Goal: Information Seeking & Learning: Get advice/opinions

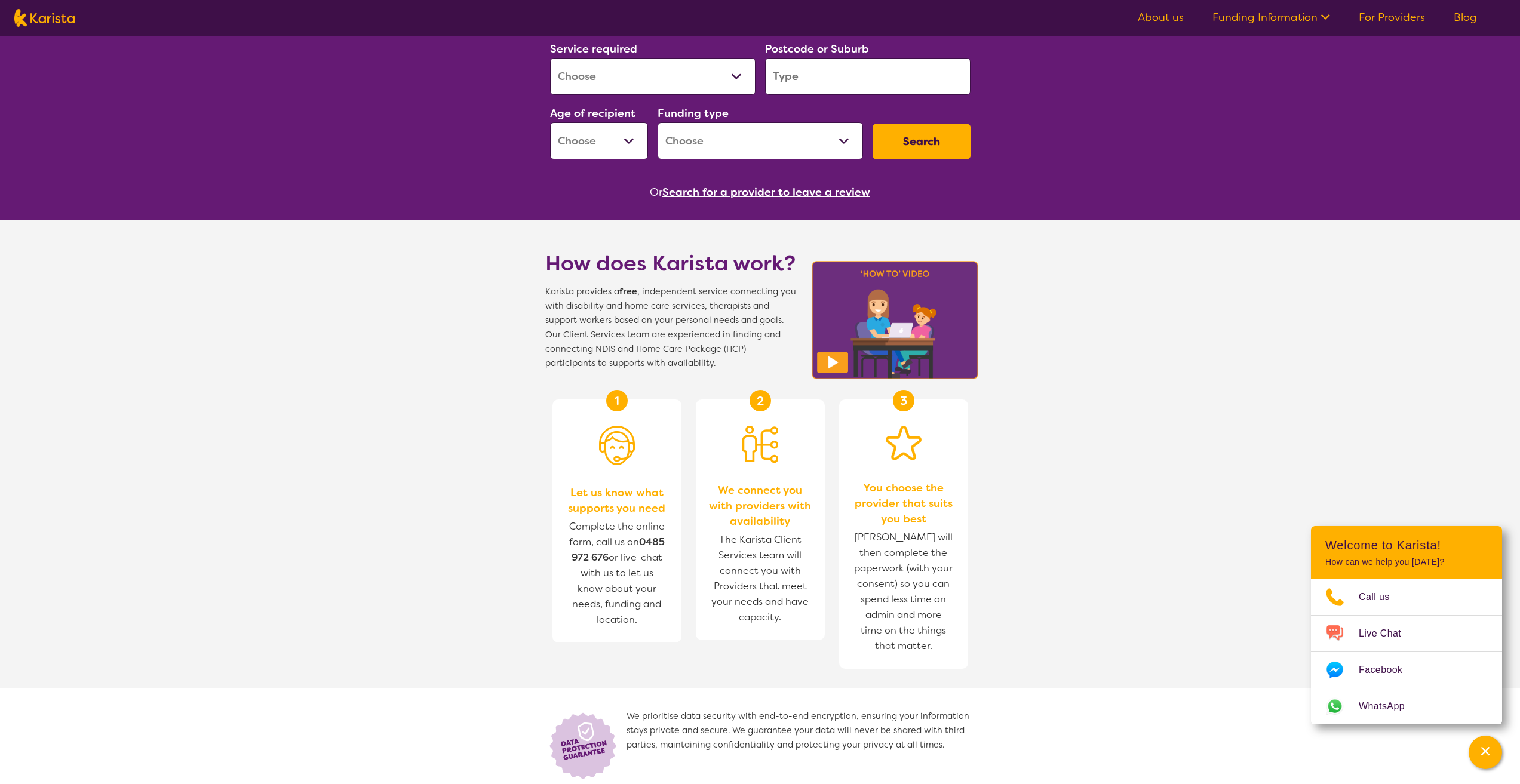
scroll to position [162, 0]
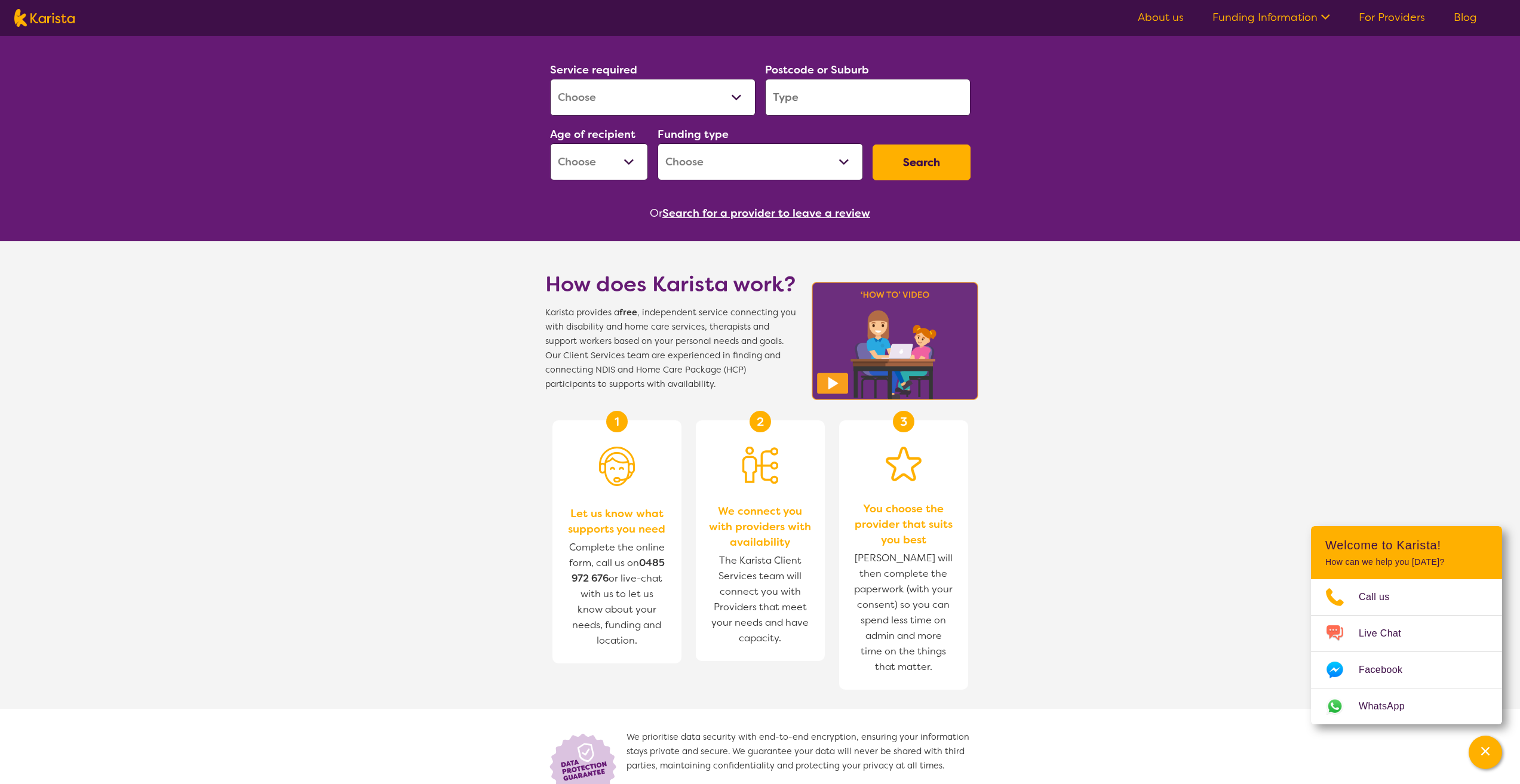
click at [747, 157] on select "Home Care Package (HCP) National Disability Insurance Scheme (NDIS) I don't know" at bounding box center [760, 162] width 205 height 37
select select "NDIS"
click at [657, 143] on select "Home Care Package (HCP) National Disability Insurance Scheme (NDIS) I don't know" at bounding box center [760, 162] width 205 height 37
click at [615, 153] on select "Early Childhood - 0 to 9 Child - 10 to 11 Adolescent - 12 to 17 Adult - 18 to 6…" at bounding box center [599, 162] width 98 height 37
select select "AD"
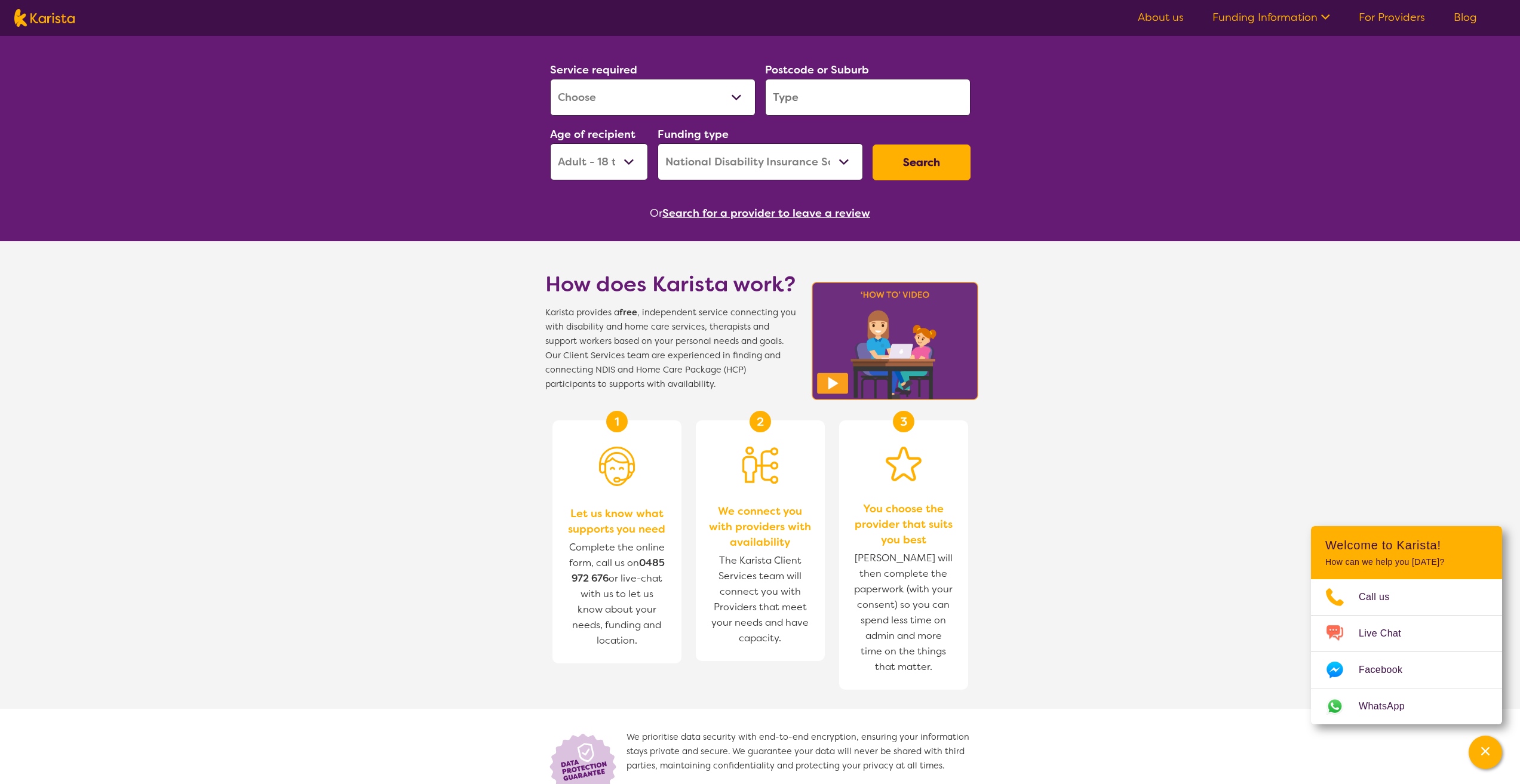
click at [550, 143] on select "Early Childhood - 0 to 9 Child - 10 to 11 Adolescent - 12 to 17 Adult - 18 to 6…" at bounding box center [599, 162] width 98 height 37
click at [802, 91] on input "search" at bounding box center [867, 97] width 205 height 37
paste input "[PERSON_NAME]"
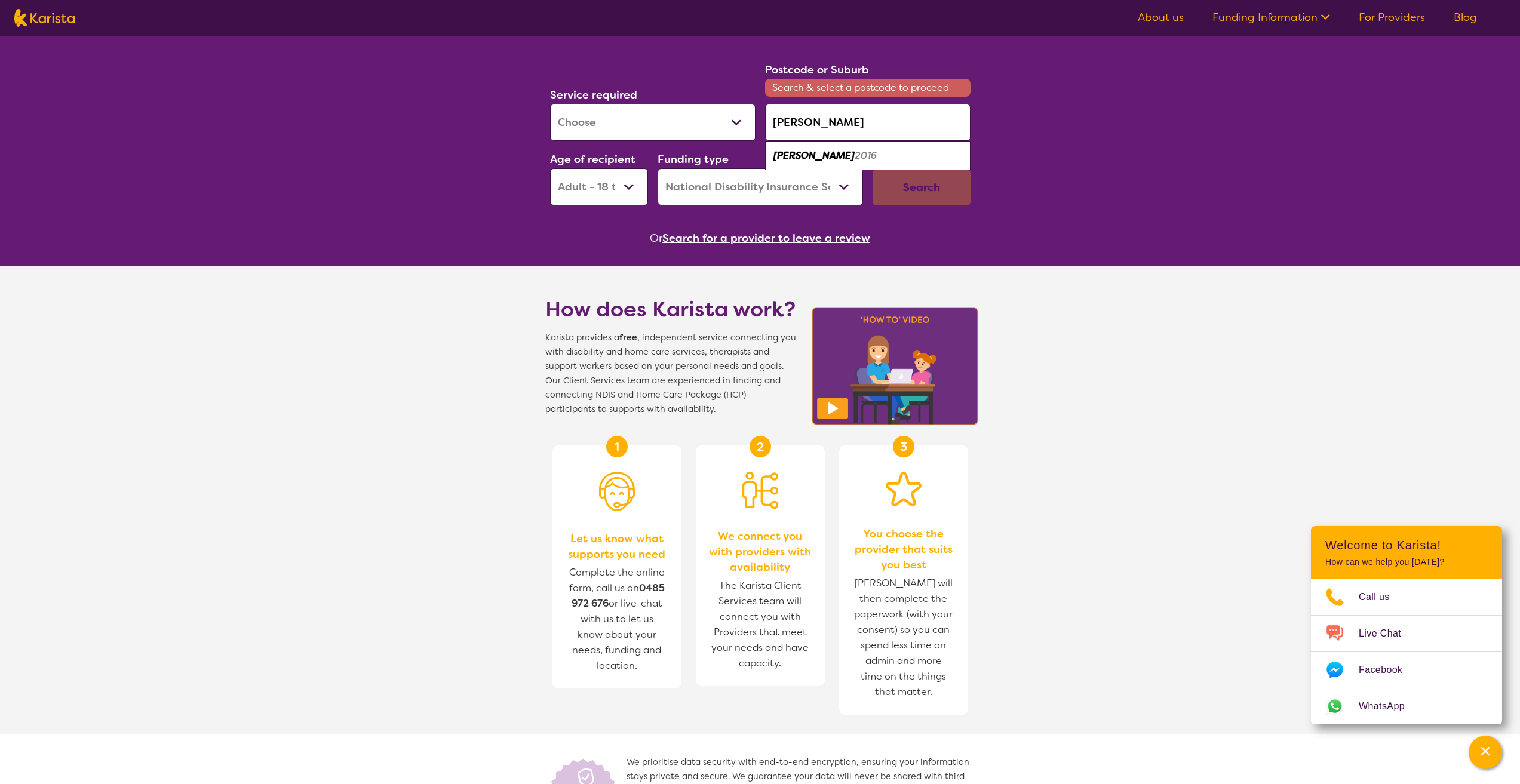
type input "[PERSON_NAME]"
click at [731, 123] on select "Allied Health Assistant Assessment ([MEDICAL_DATA] or [MEDICAL_DATA]) Behaviour…" at bounding box center [652, 122] width 205 height 37
select select "[MEDICAL_DATA]"
click at [550, 104] on select "Allied Health Assistant Assessment ([MEDICAL_DATA] or [MEDICAL_DATA]) Behaviour…" at bounding box center [652, 122] width 205 height 37
click at [898, 185] on div "Search" at bounding box center [921, 187] width 98 height 36
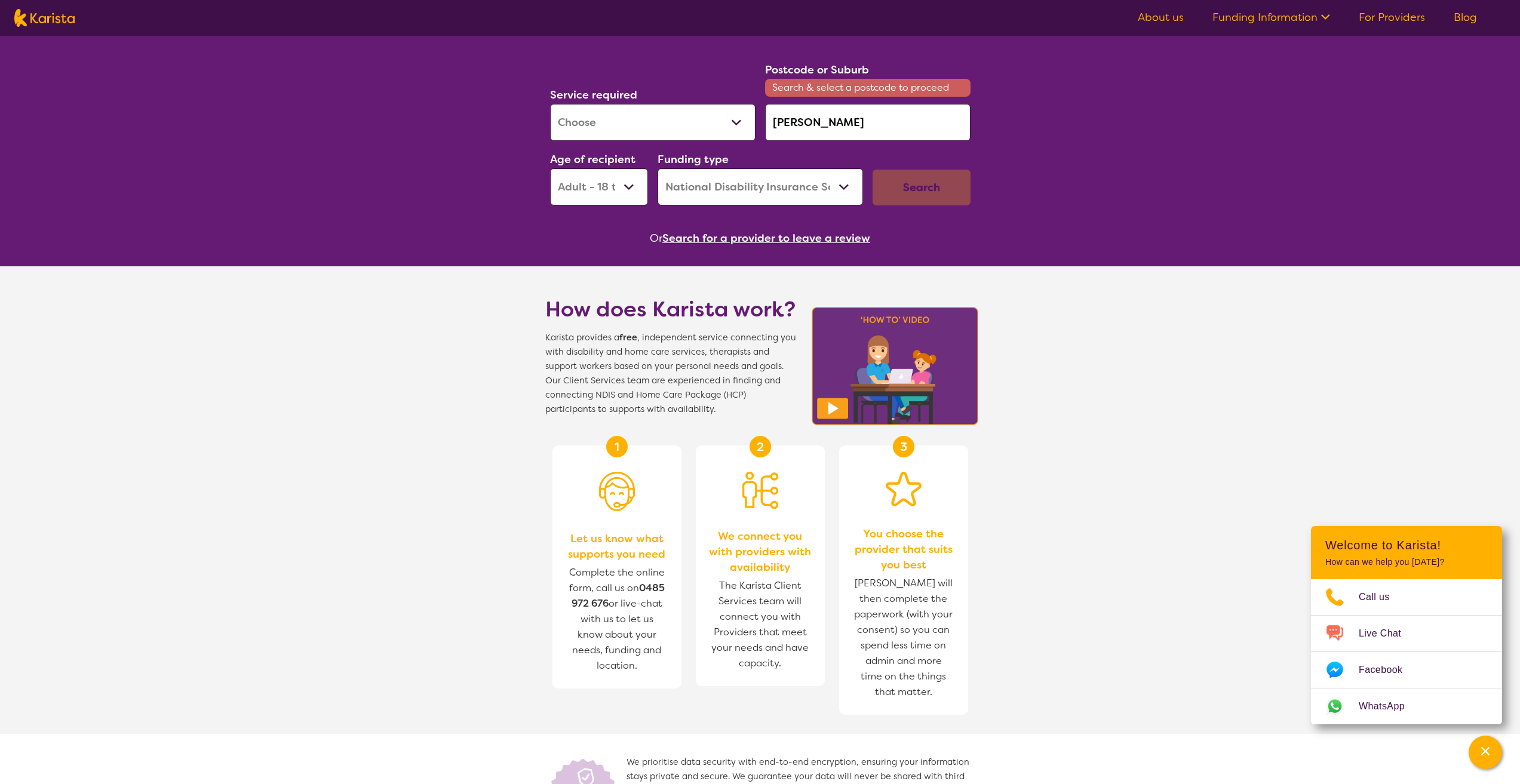
click at [828, 120] on input "[PERSON_NAME]" at bounding box center [867, 122] width 205 height 37
click at [841, 85] on span "Search & select a postcode to proceed" at bounding box center [867, 87] width 205 height 18
click at [847, 127] on input "[PERSON_NAME]" at bounding box center [867, 122] width 205 height 37
type input "R"
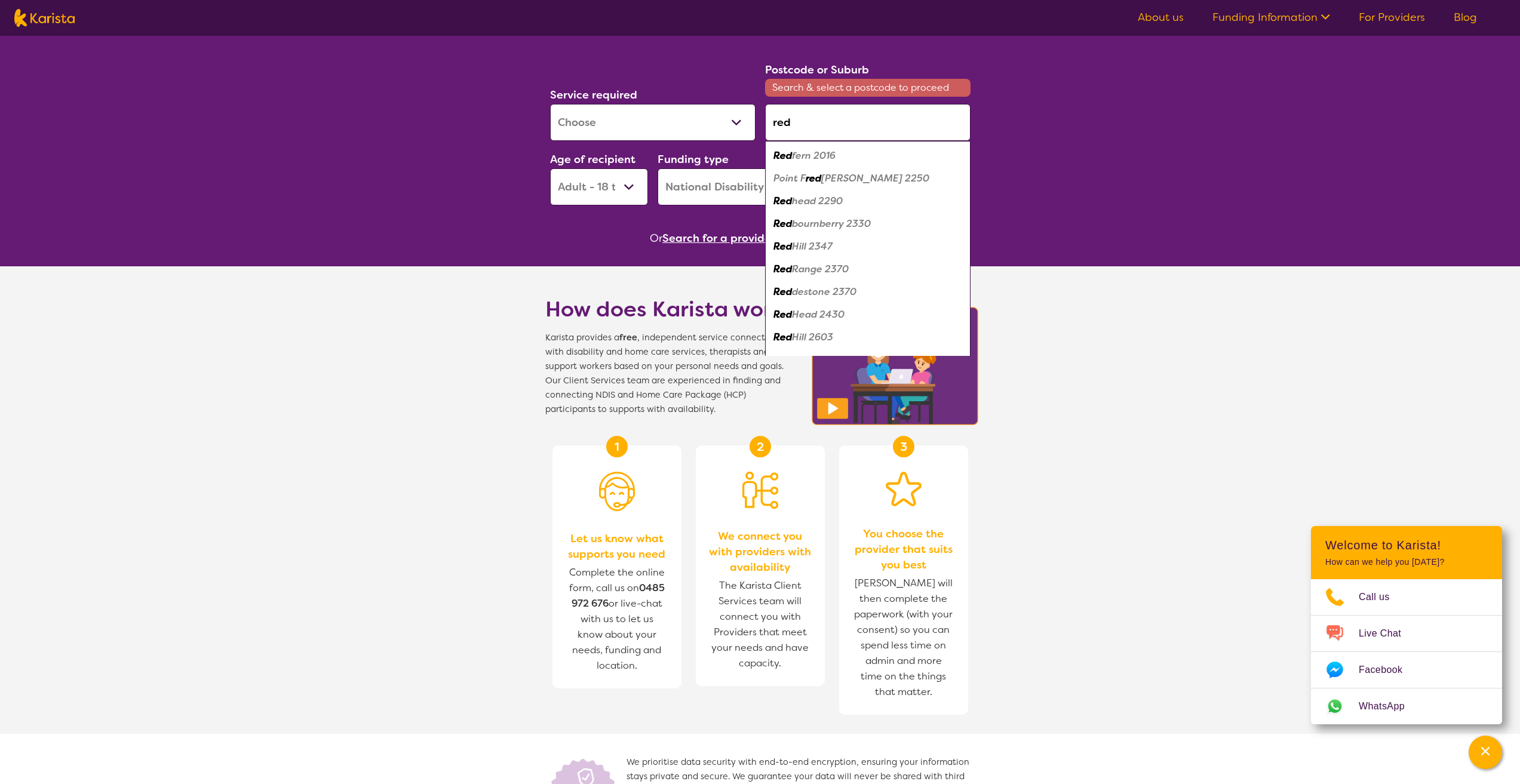
click at [813, 154] on em "fern 2016" at bounding box center [814, 156] width 43 height 12
type input "2016"
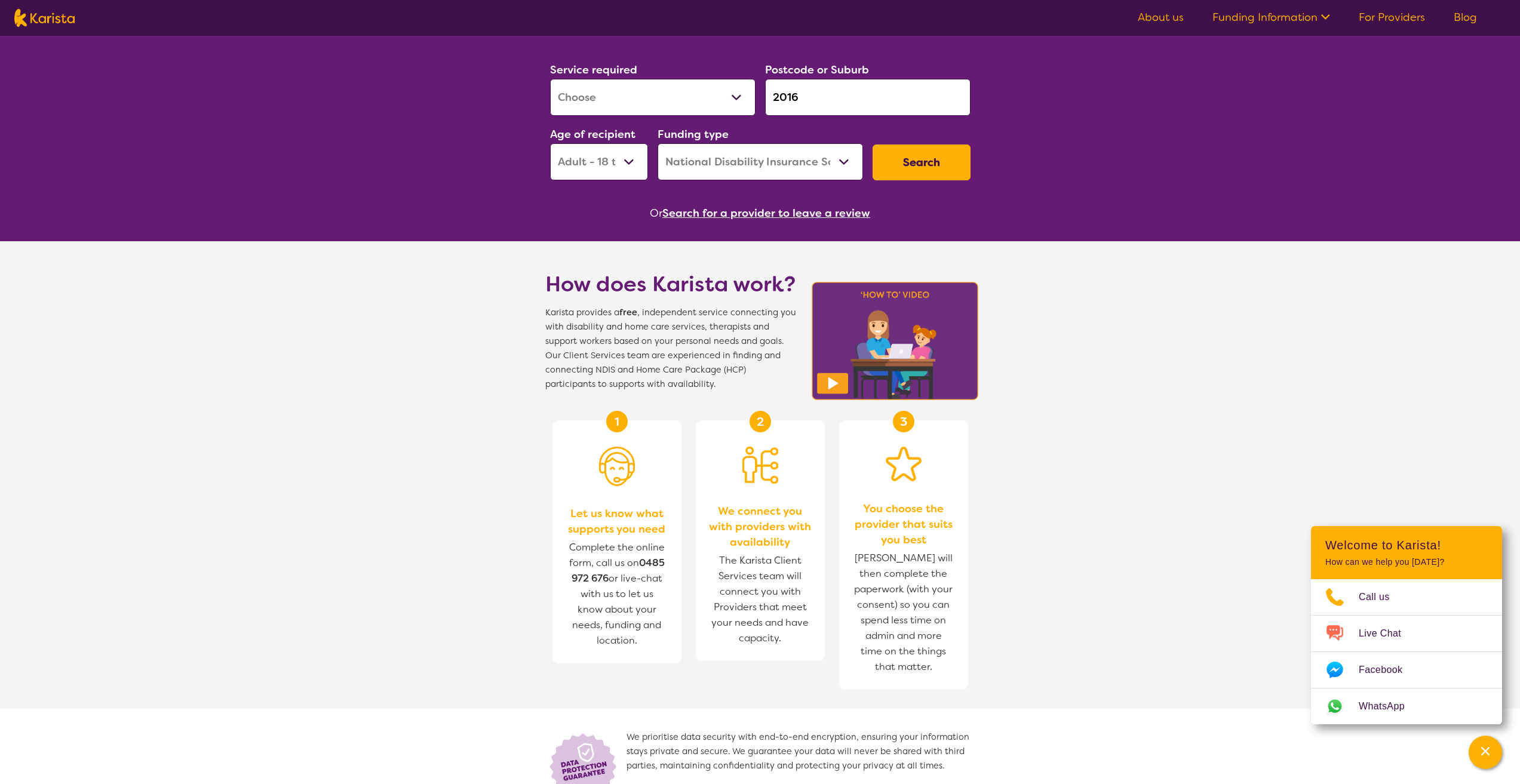
click at [926, 169] on button "Search" at bounding box center [921, 162] width 98 height 36
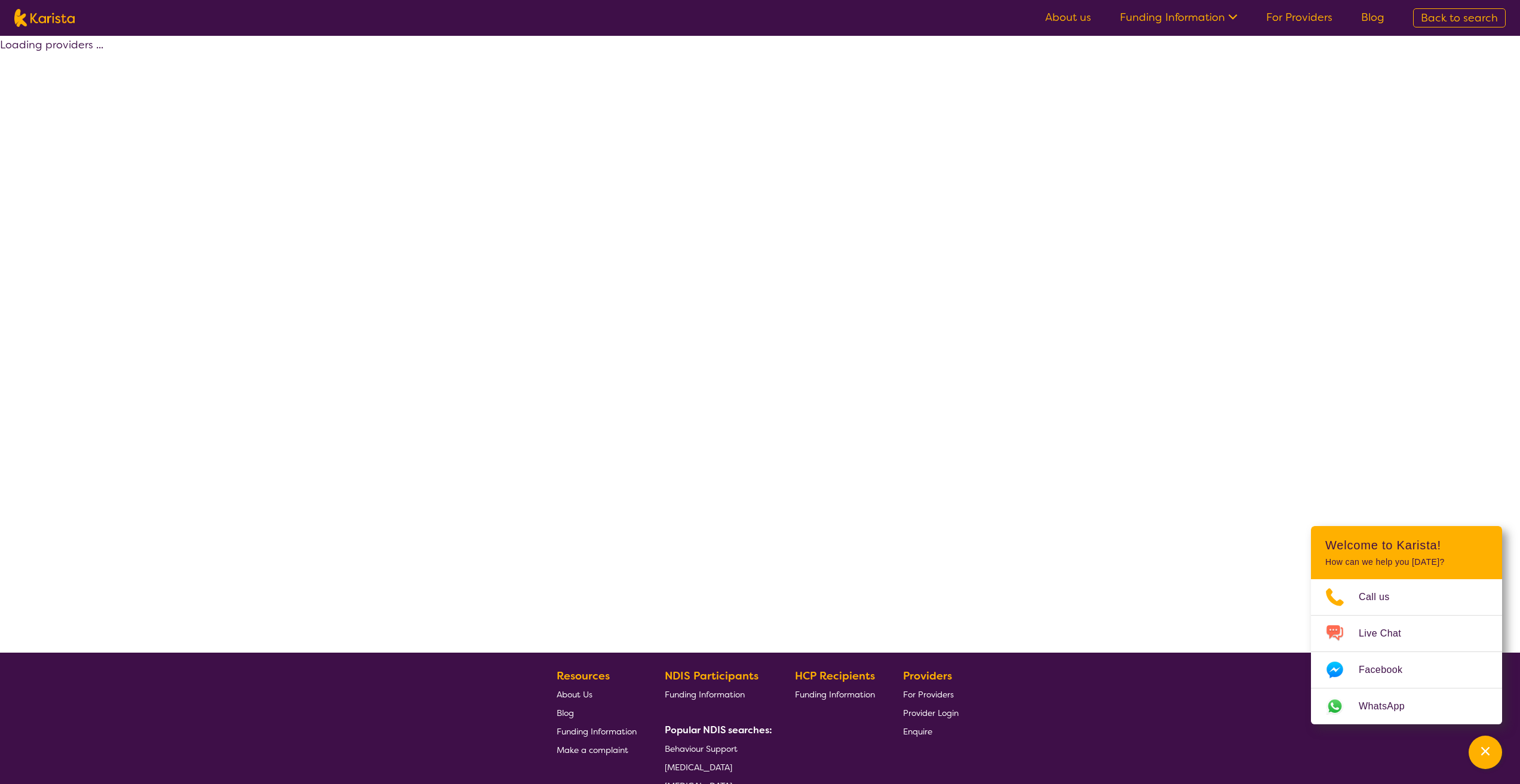
select select "by_score"
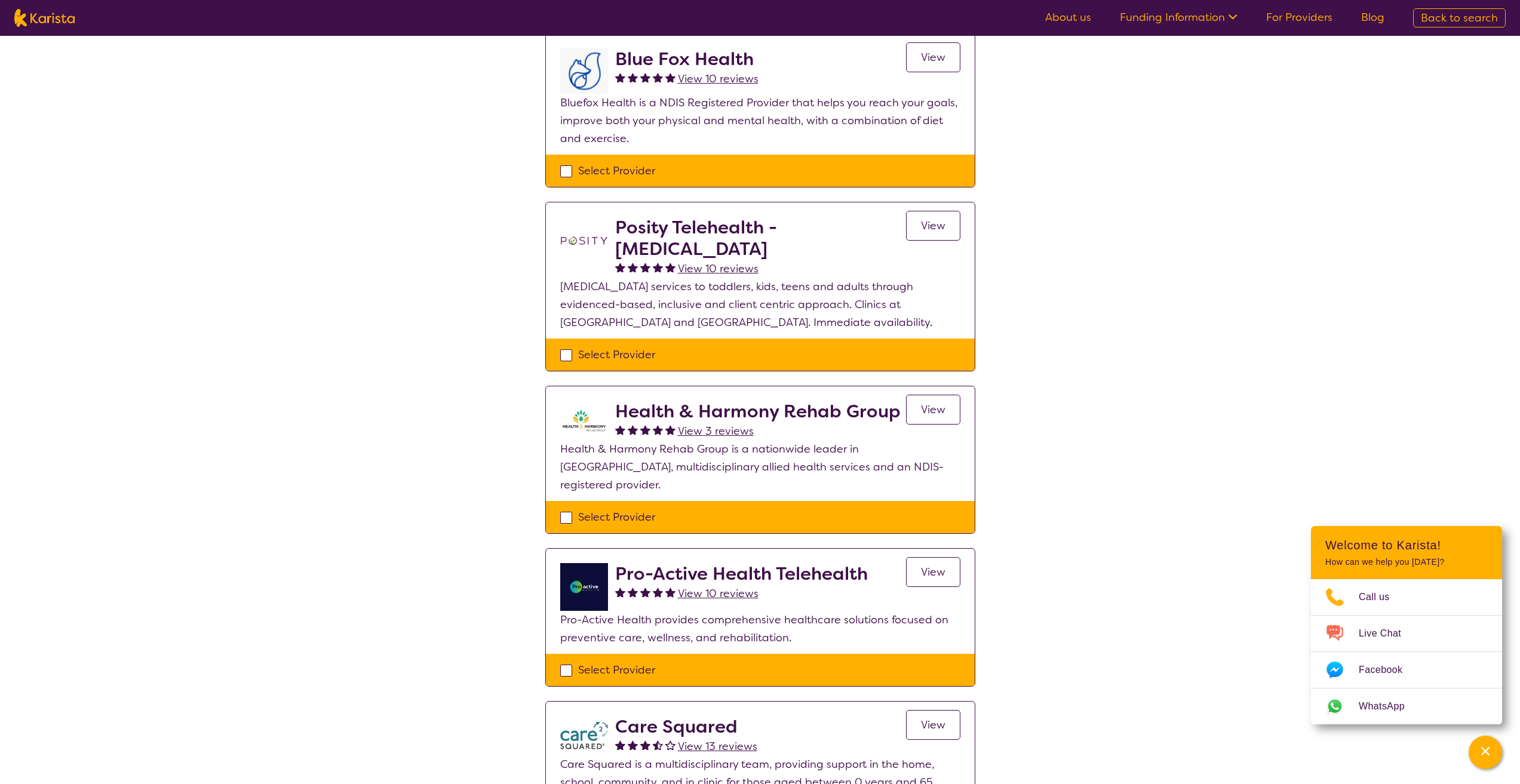
scroll to position [299, 0]
click at [928, 409] on span "View" at bounding box center [934, 410] width 24 height 14
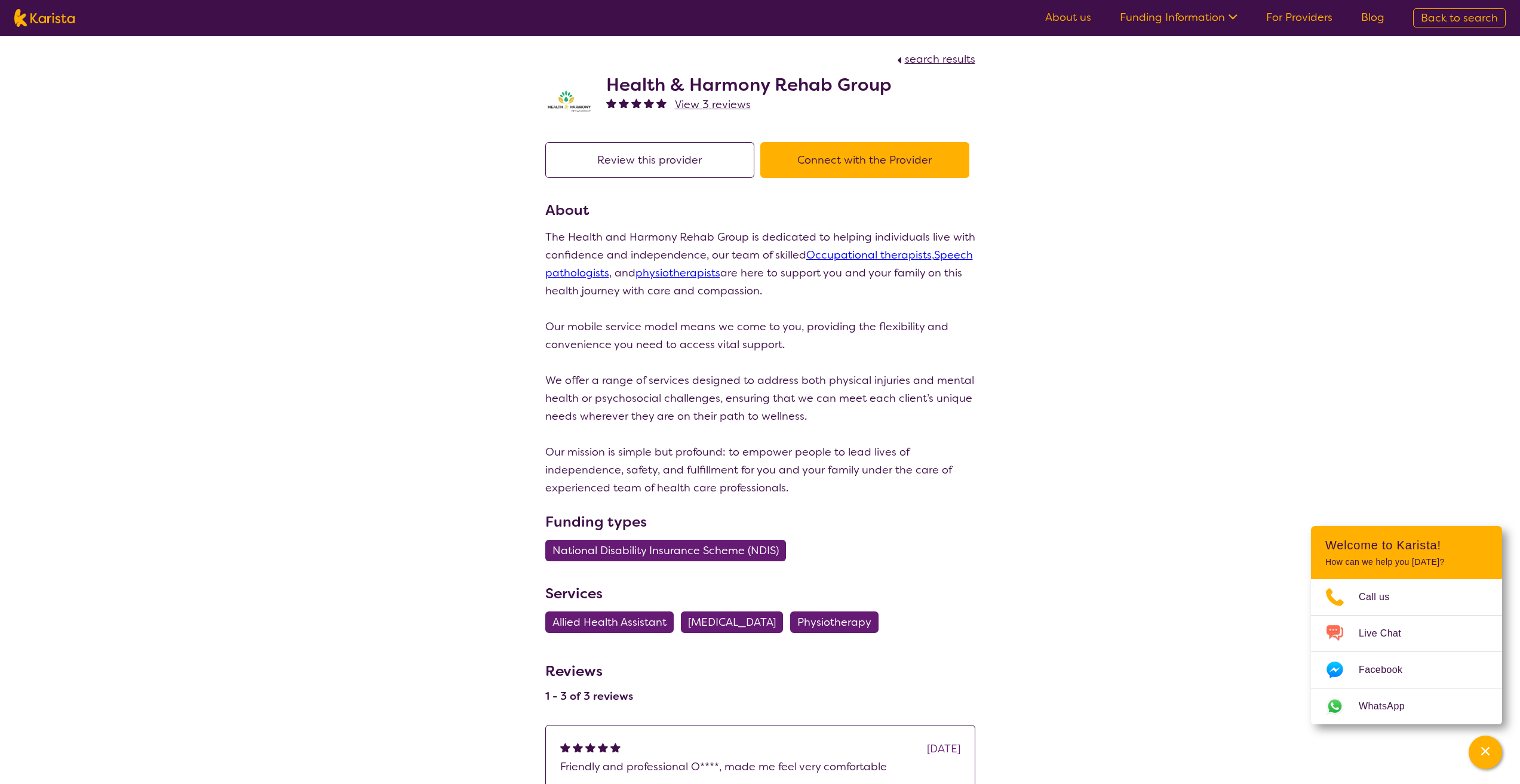
select select "by_score"
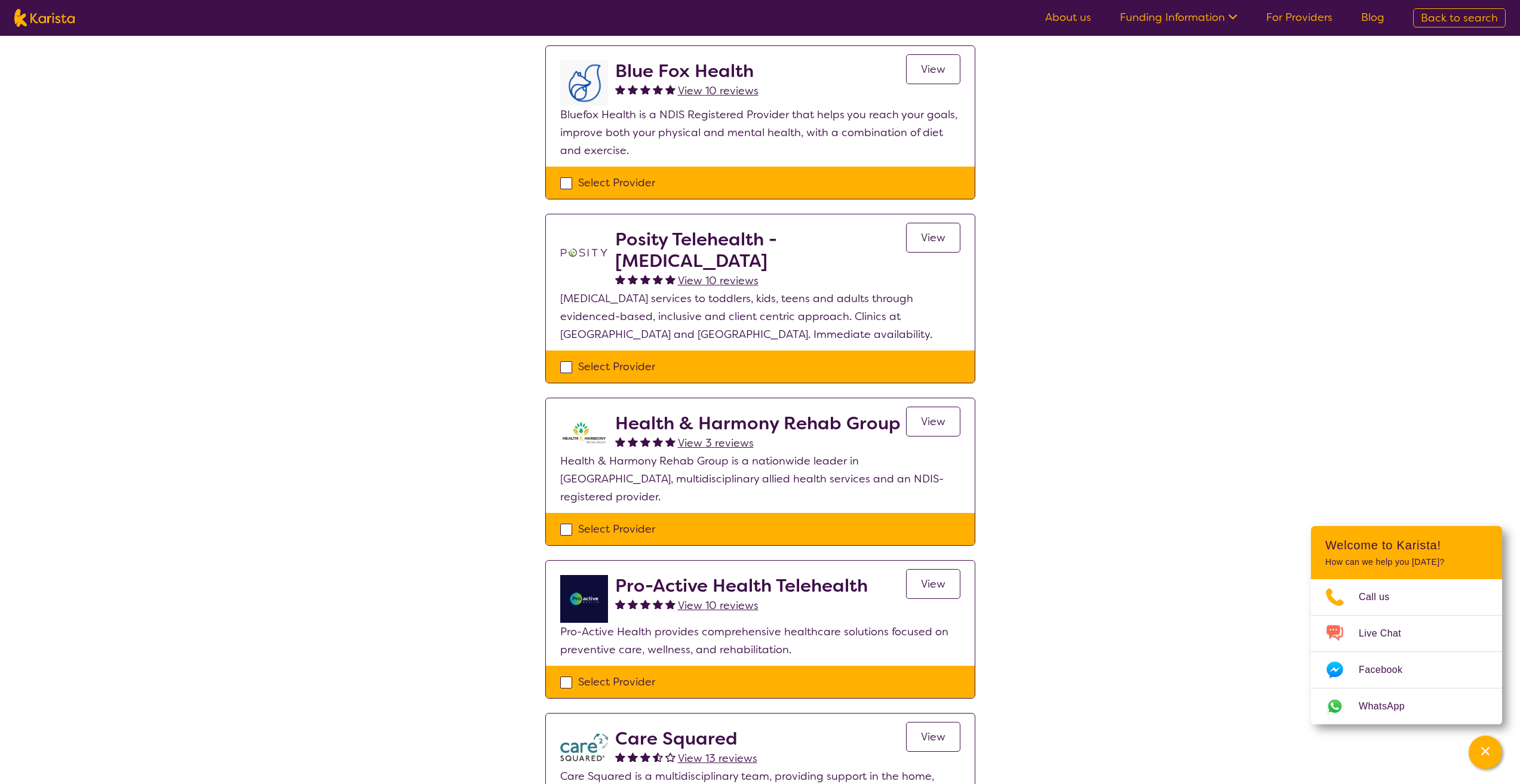
scroll to position [285, 0]
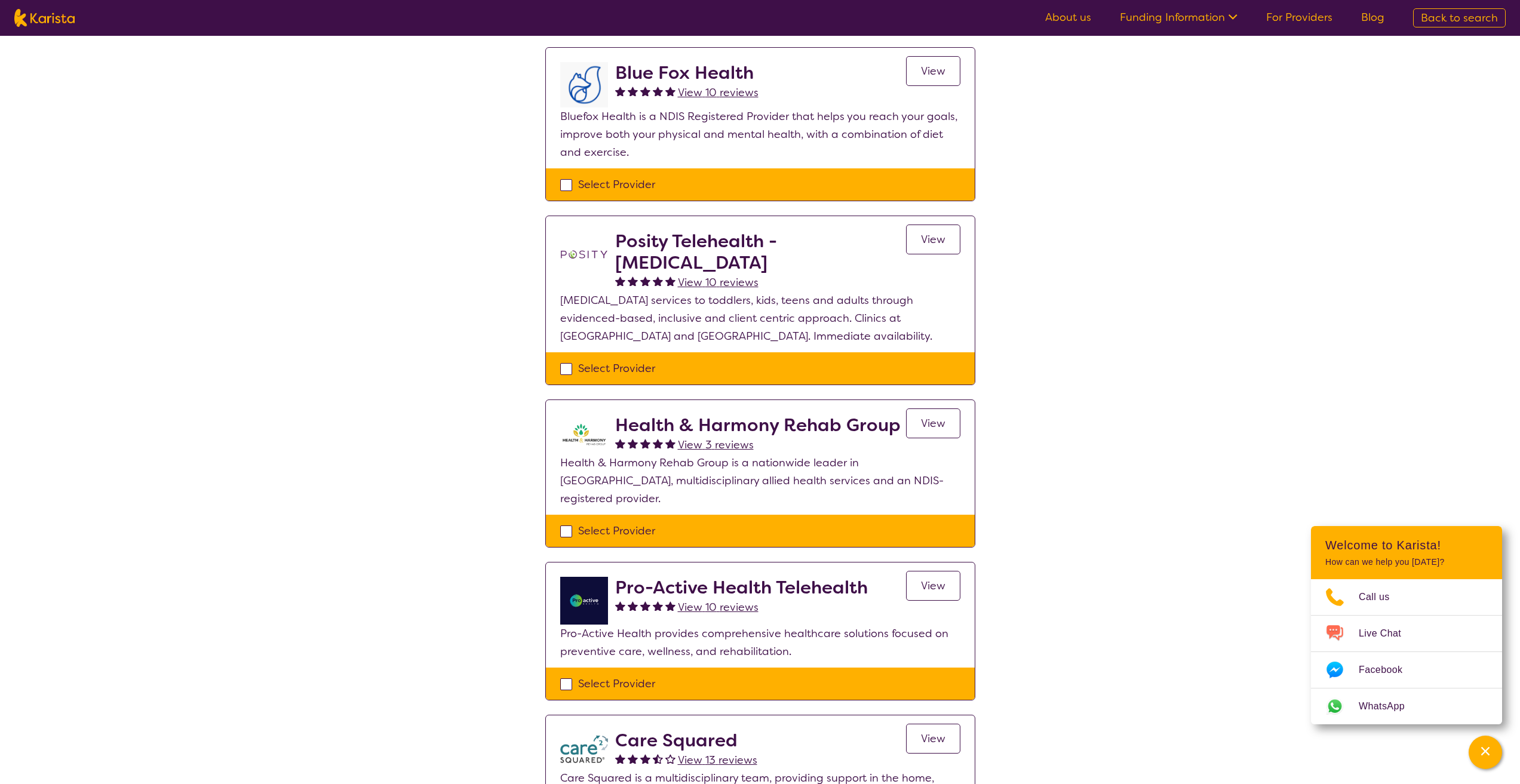
click at [921, 419] on span "View" at bounding box center [934, 423] width 24 height 14
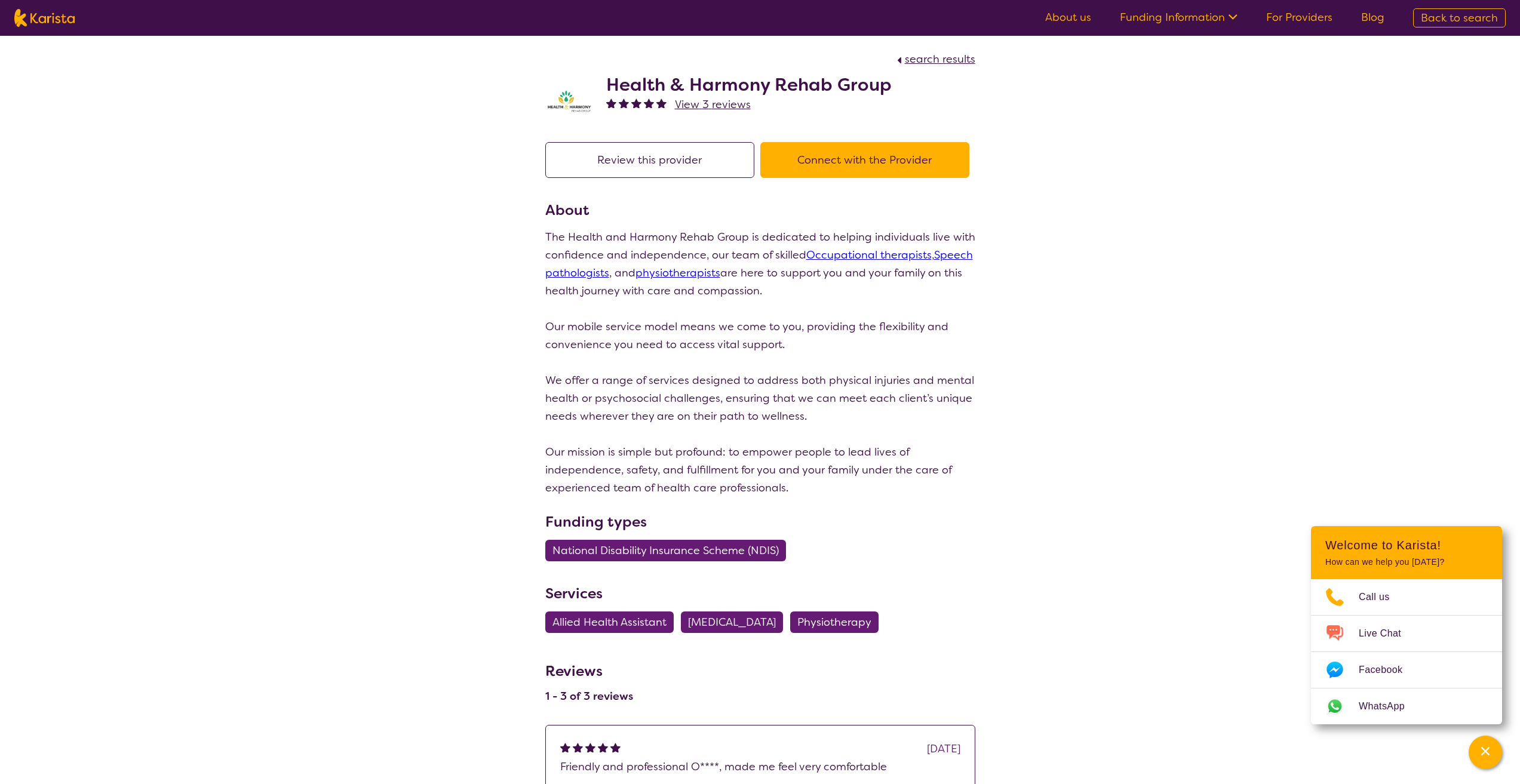
click at [856, 171] on button "Connect with the Provider" at bounding box center [865, 159] width 209 height 36
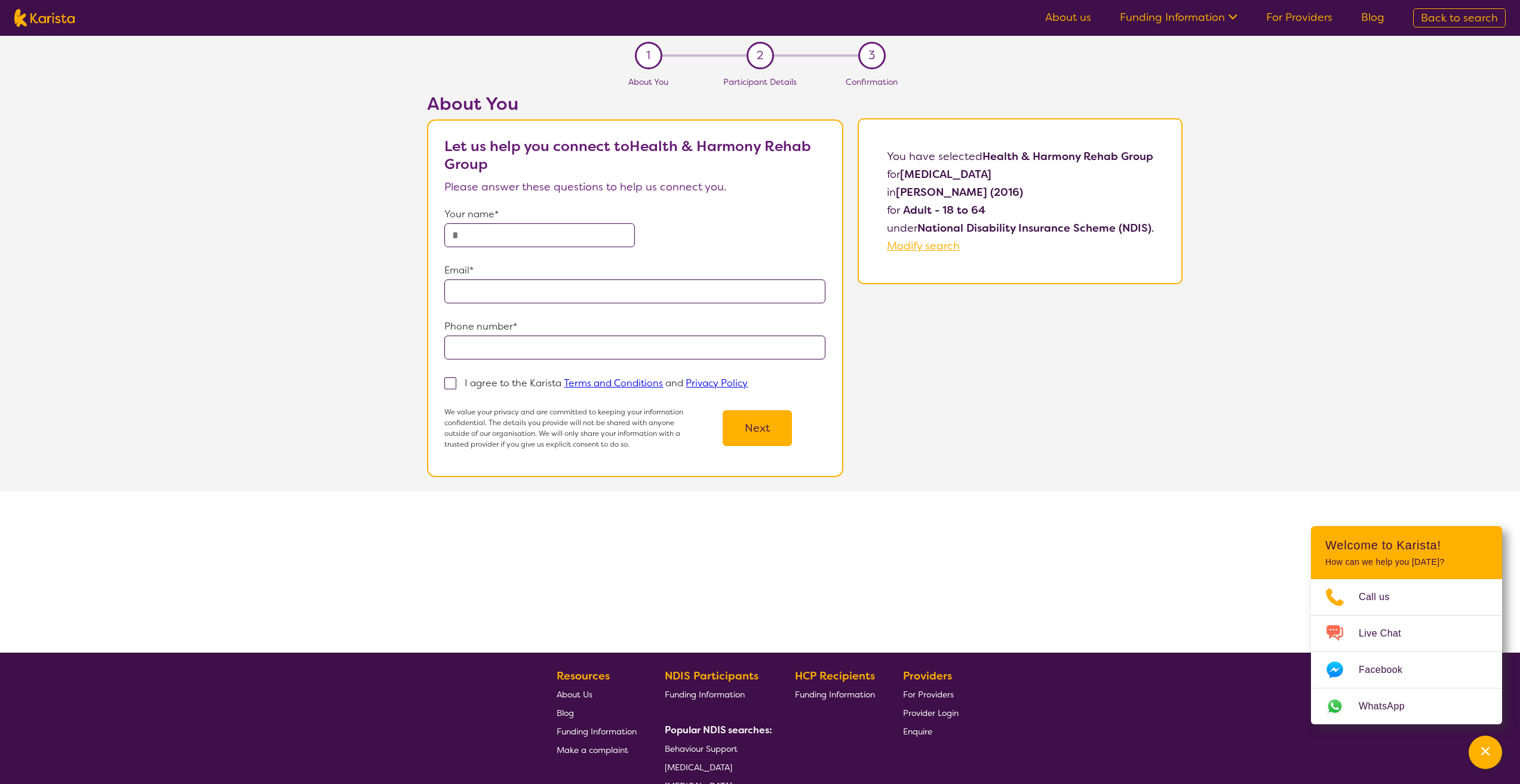
click at [521, 233] on input "text" at bounding box center [540, 235] width 191 height 24
click at [529, 238] on input "***" at bounding box center [540, 235] width 191 height 24
type input "**********"
click at [513, 303] on input "email" at bounding box center [635, 291] width 381 height 24
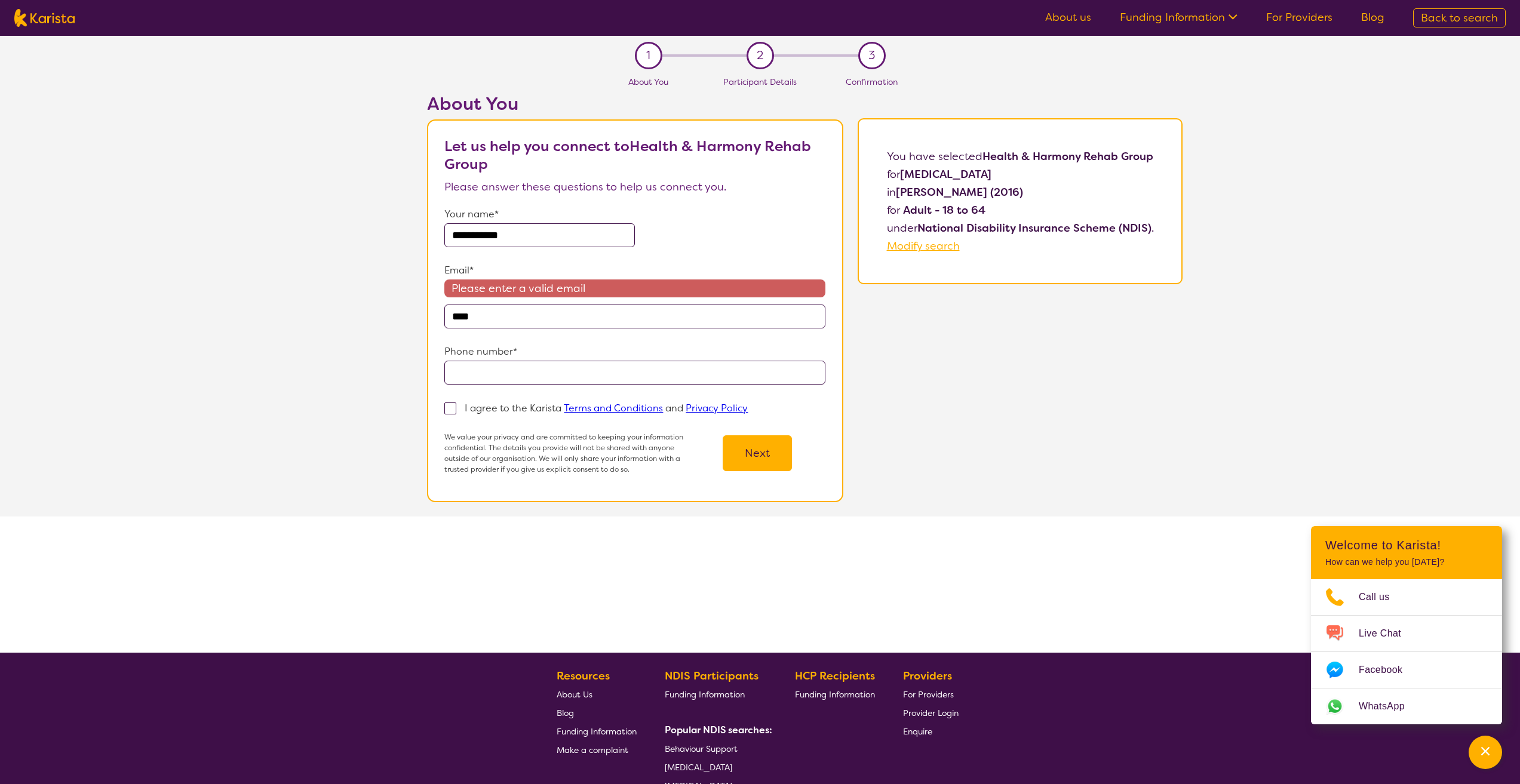
paste input "**********"
drag, startPoint x: 480, startPoint y: 311, endPoint x: 349, endPoint y: 388, distance: 152.0
click at [323, 311] on div "**********" at bounding box center [805, 304] width 1431 height 423
type input "**********"
click at [511, 365] on input "tel" at bounding box center [635, 372] width 381 height 24
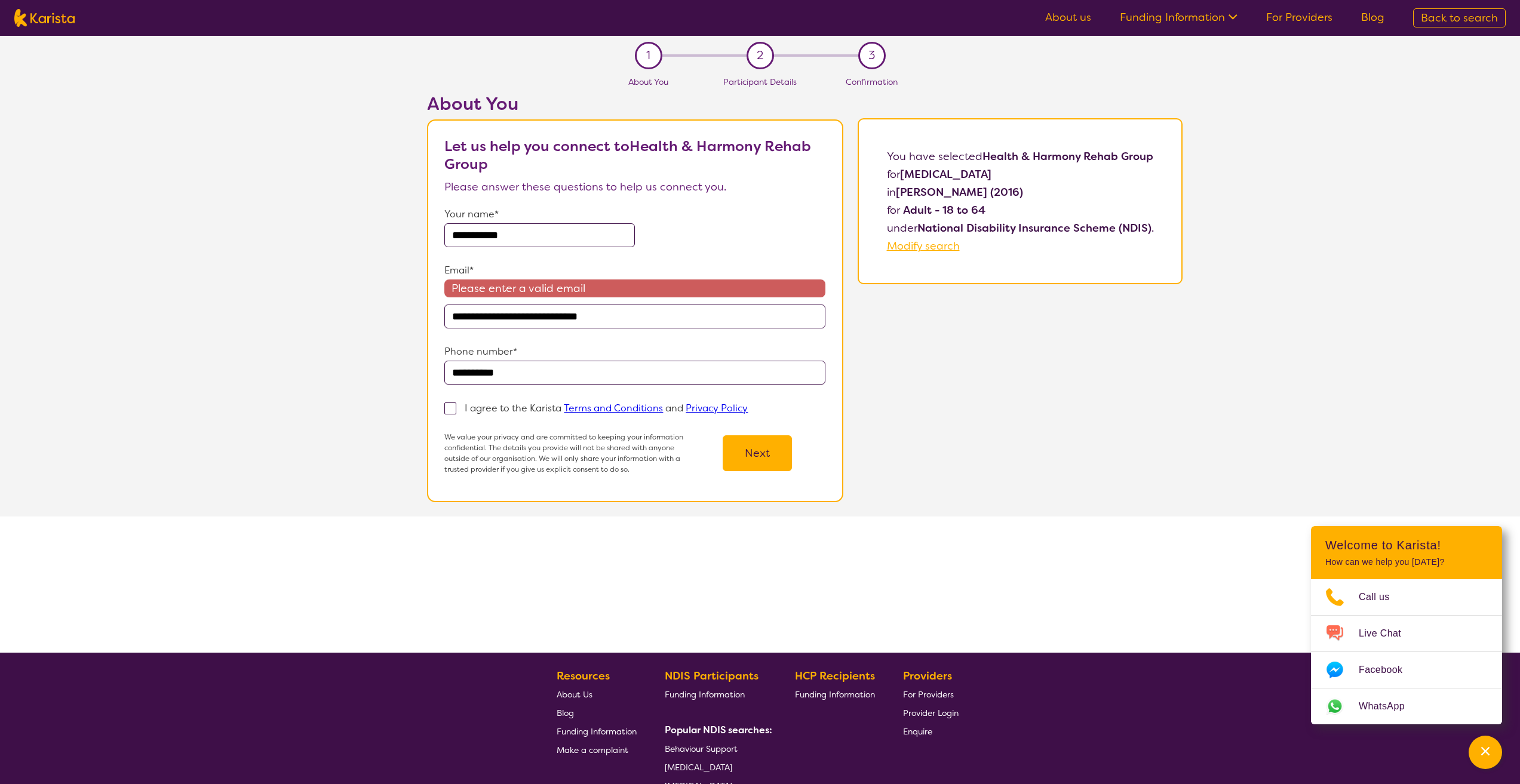
type input "**********"
click at [451, 412] on span at bounding box center [451, 409] width 12 height 12
click at [748, 412] on input "I agree to the Karista Terms and Conditions and Privacy Policy" at bounding box center [752, 407] width 8 height 8
checkbox input "true"
click at [635, 308] on input "**********" at bounding box center [635, 316] width 381 height 24
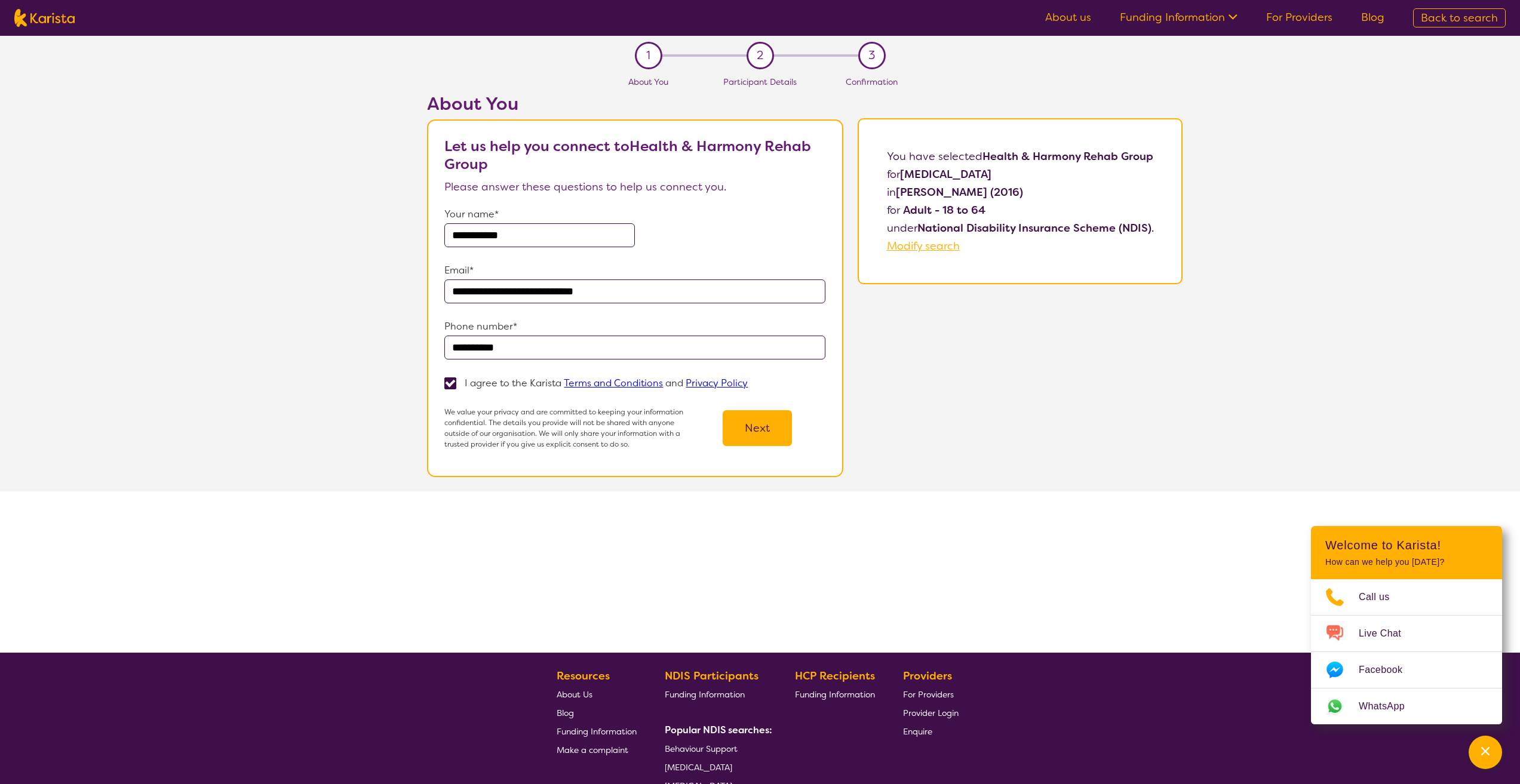
type input "**********"
click at [657, 586] on div "**********" at bounding box center [760, 344] width 1520 height 617
click at [749, 423] on button "Next" at bounding box center [757, 428] width 69 height 36
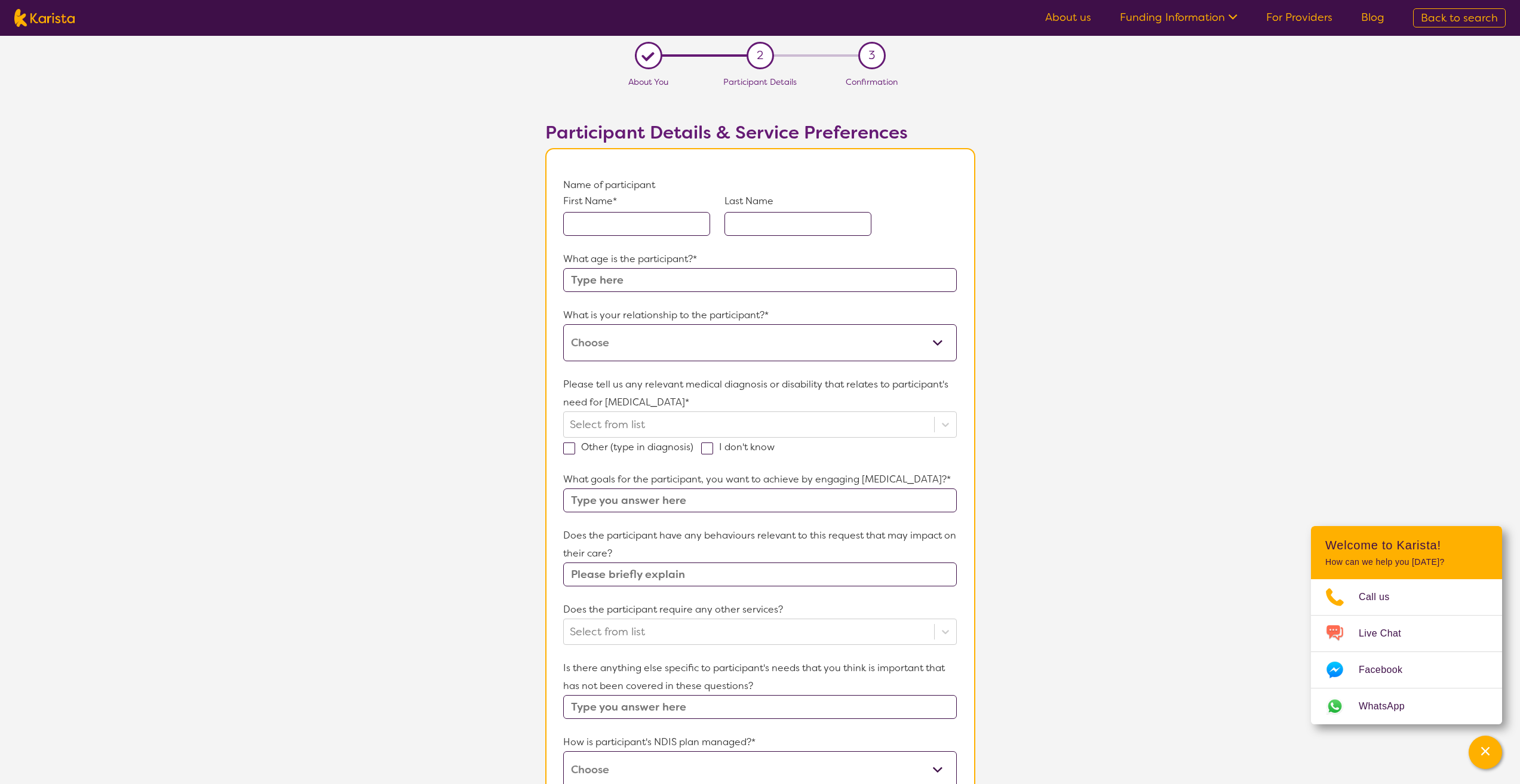
click at [644, 284] on input "text" at bounding box center [760, 280] width 393 height 24
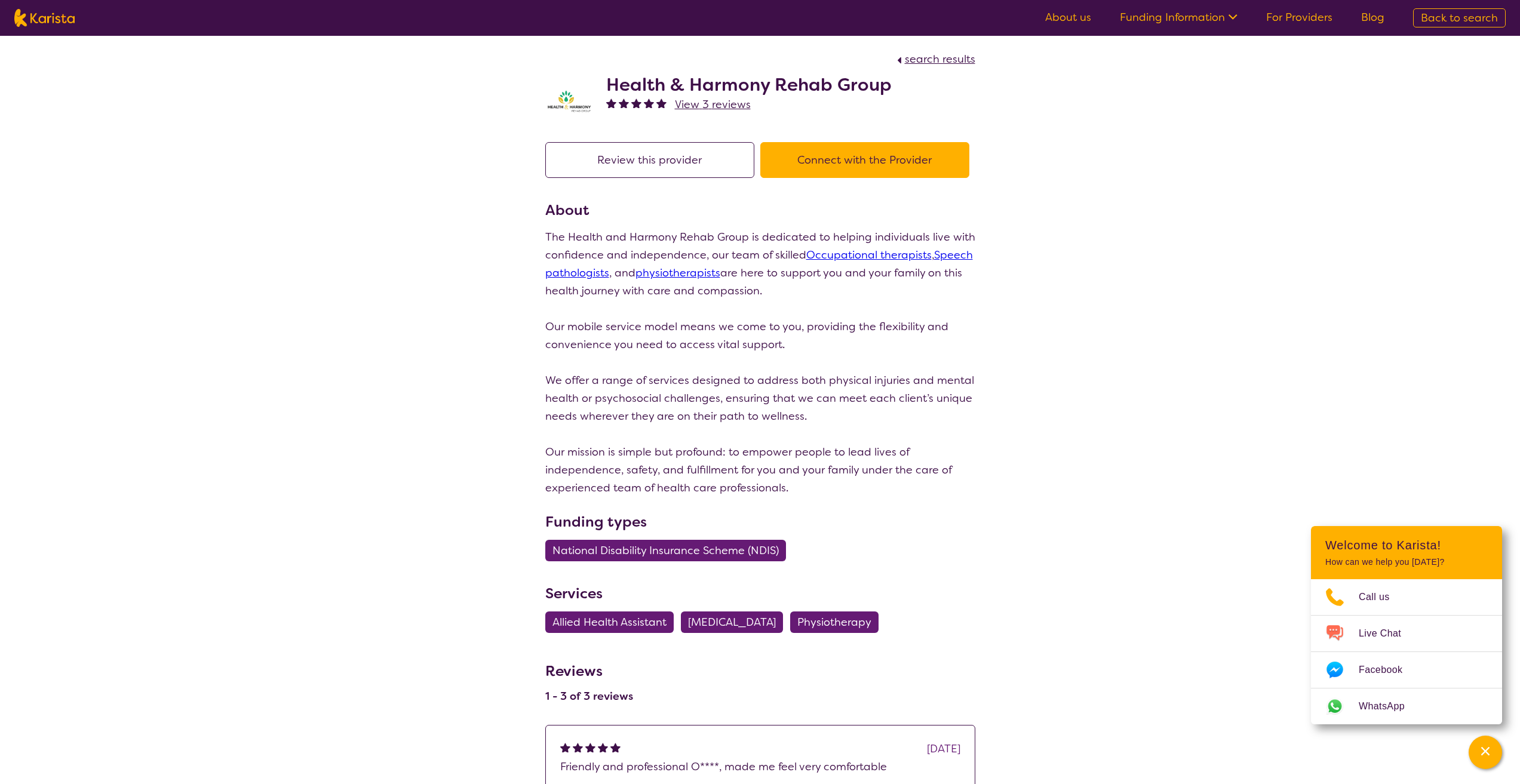
click at [0, 13] on nav "About us Funding Information NDIS - National Disability Insurance Scheme HCP - …" at bounding box center [760, 18] width 1520 height 36
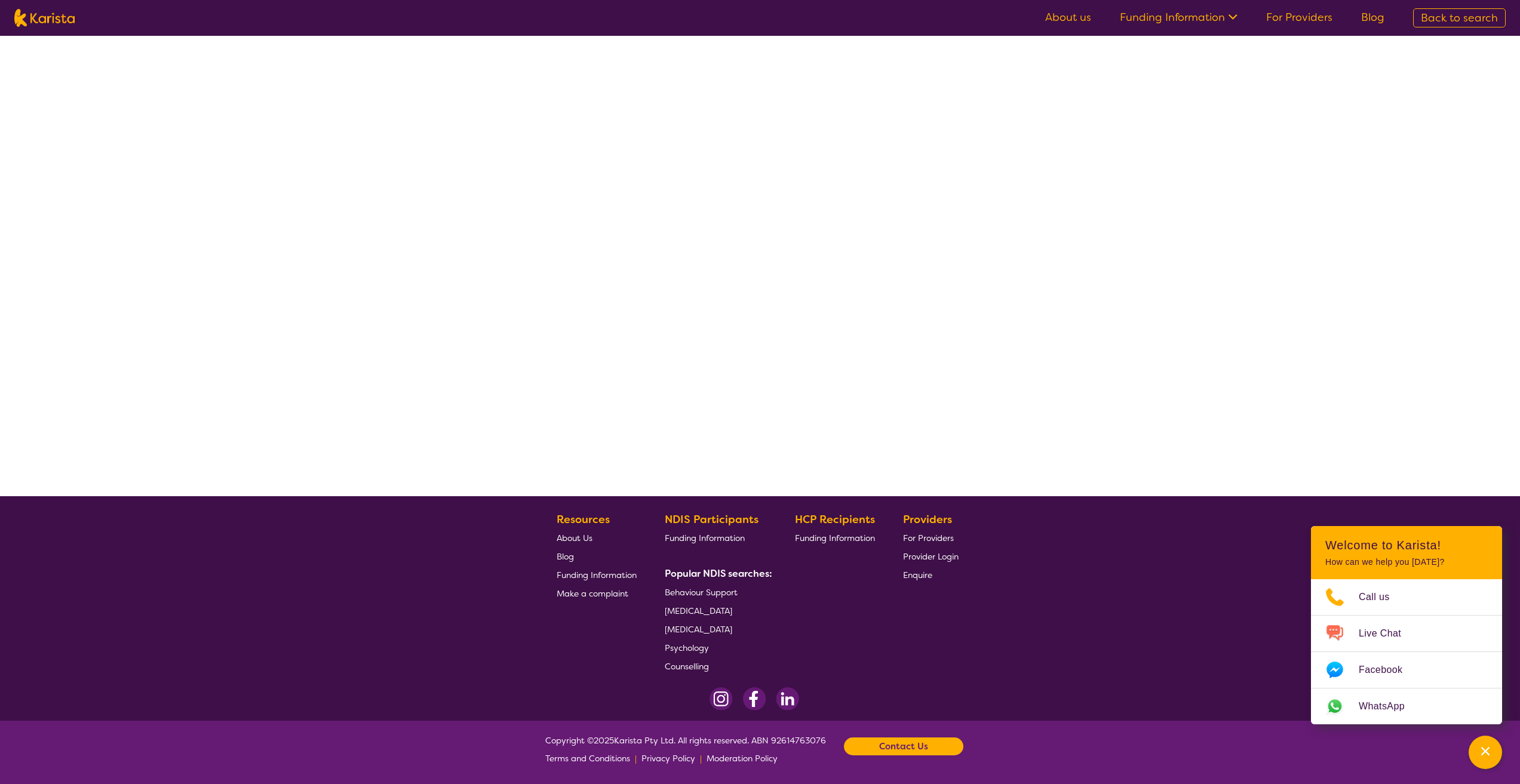
select select "by_score"
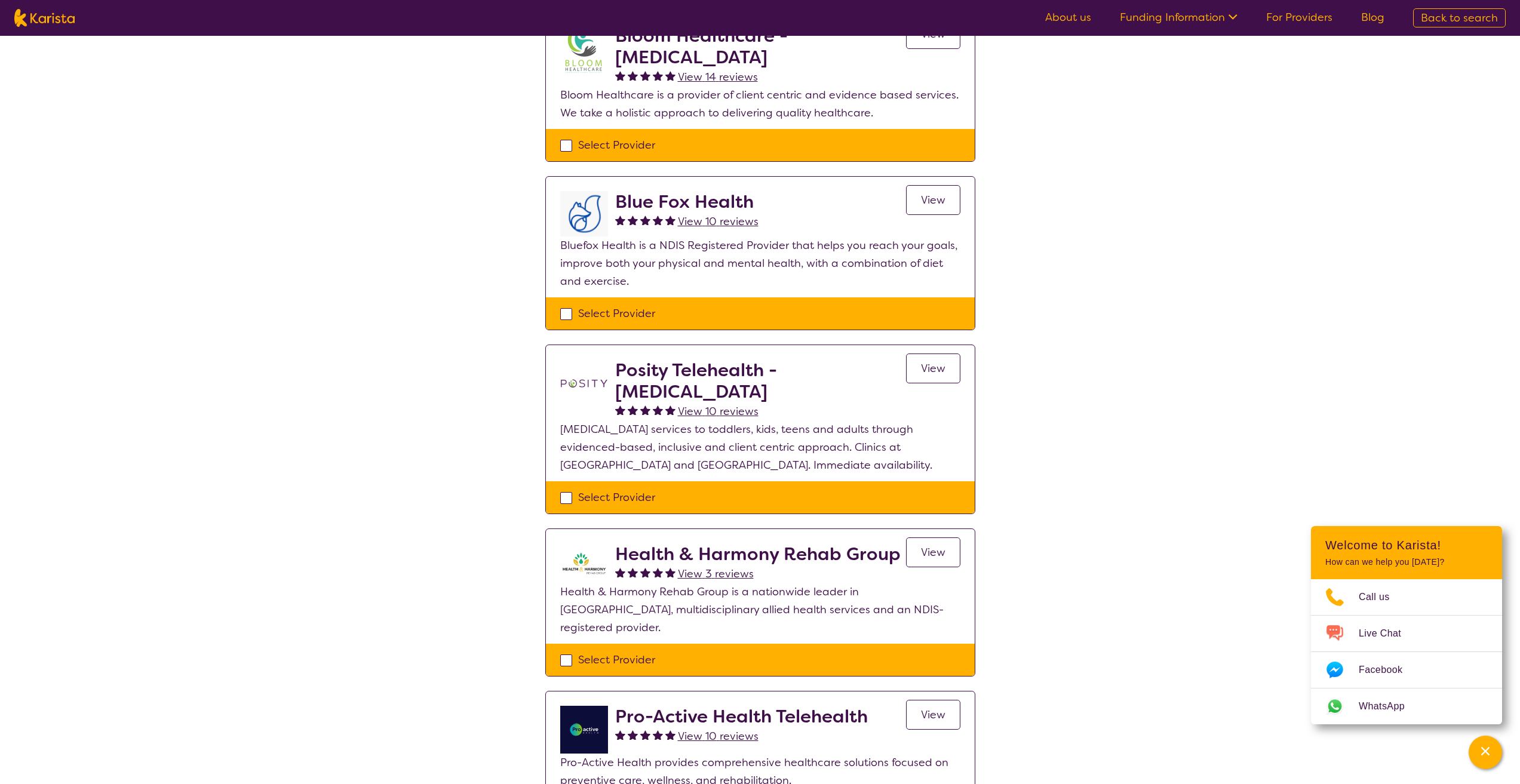
click at [4, 19] on nav "About us Funding Information NDIS - National Disability Insurance Scheme HCP - …" at bounding box center [760, 18] width 1520 height 36
select select "[MEDICAL_DATA]"
select select "AD"
select select "NDIS"
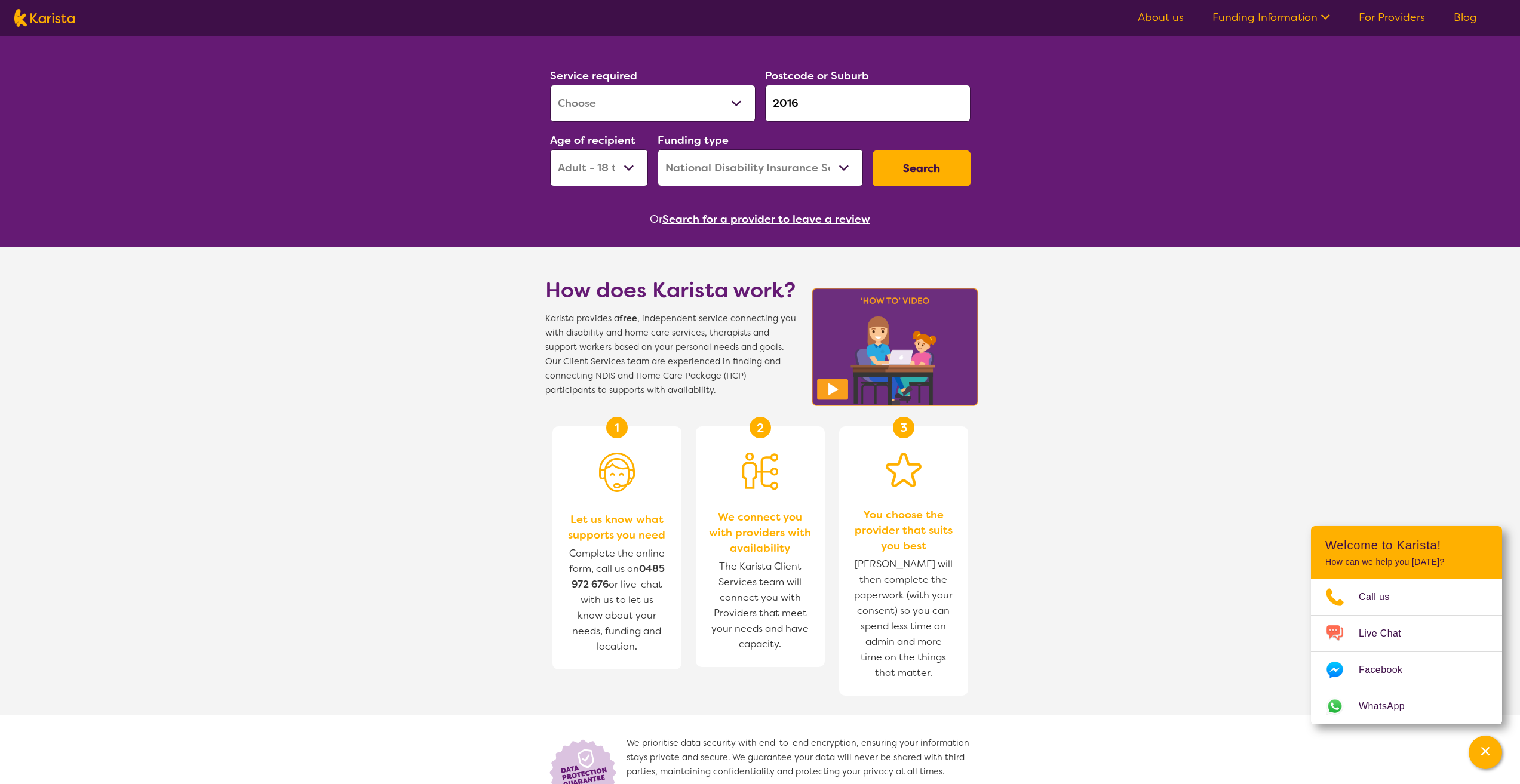
scroll to position [162, 0]
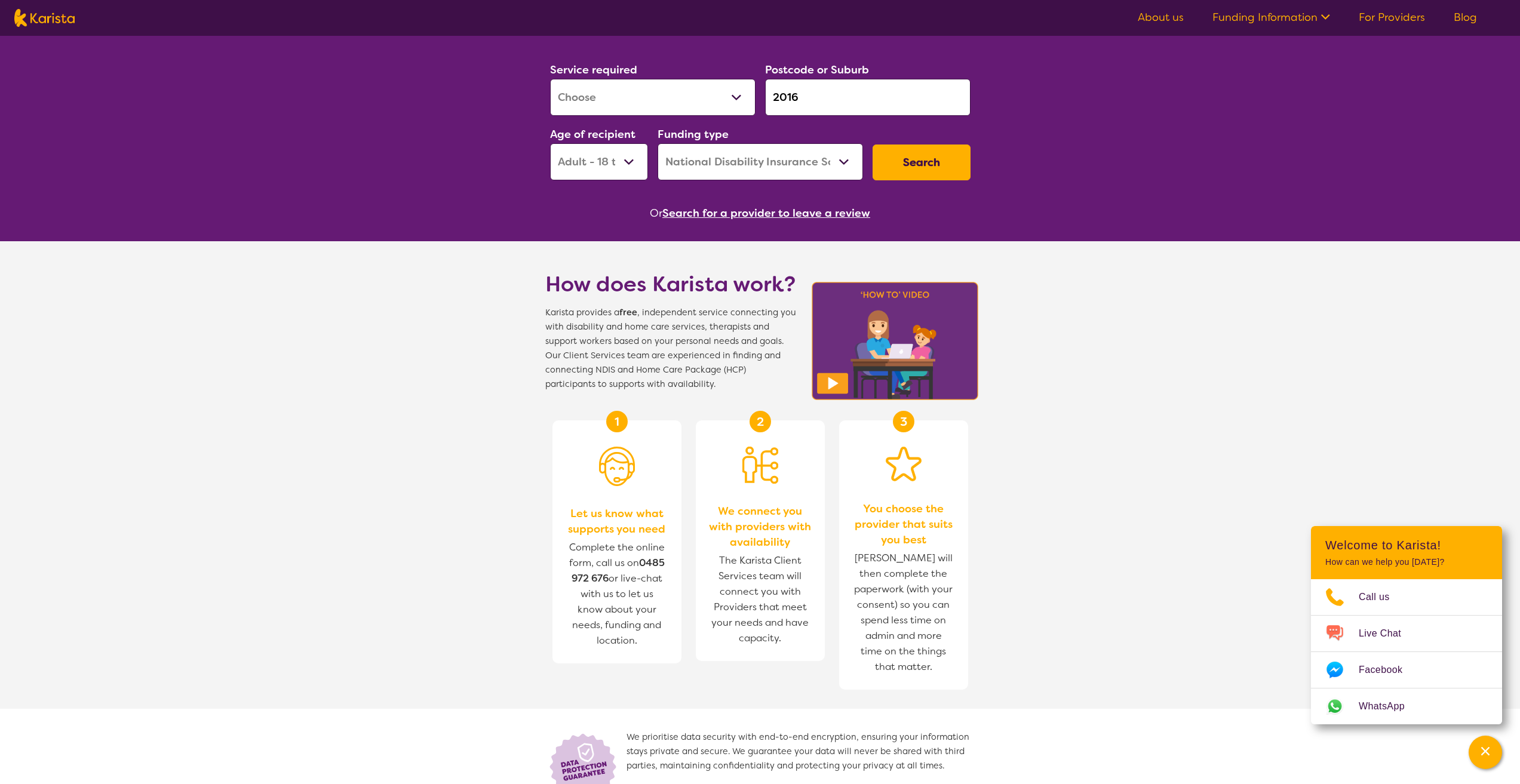
click at [622, 159] on select "Early Childhood - 0 to 9 Child - 10 to 11 Adolescent - 12 to 17 Adult - 18 to 6…" at bounding box center [599, 162] width 98 height 37
select select "AG"
click at [550, 143] on select "Early Childhood - 0 to 9 Child - 10 to 11 Adolescent - 12 to 17 Adult - 18 to 6…" at bounding box center [599, 162] width 98 height 37
click at [905, 166] on button "Search" at bounding box center [921, 162] width 98 height 36
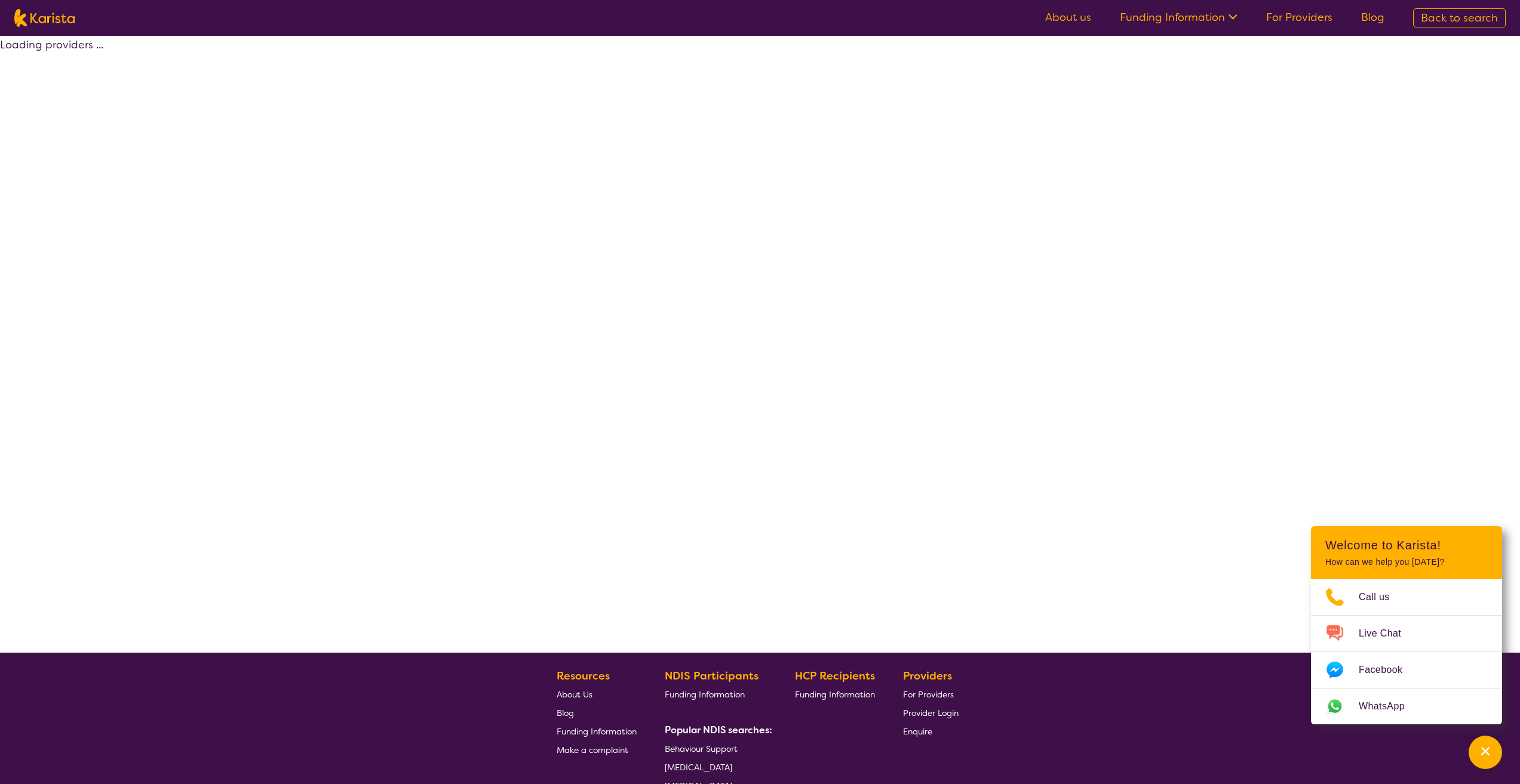
select select "by_score"
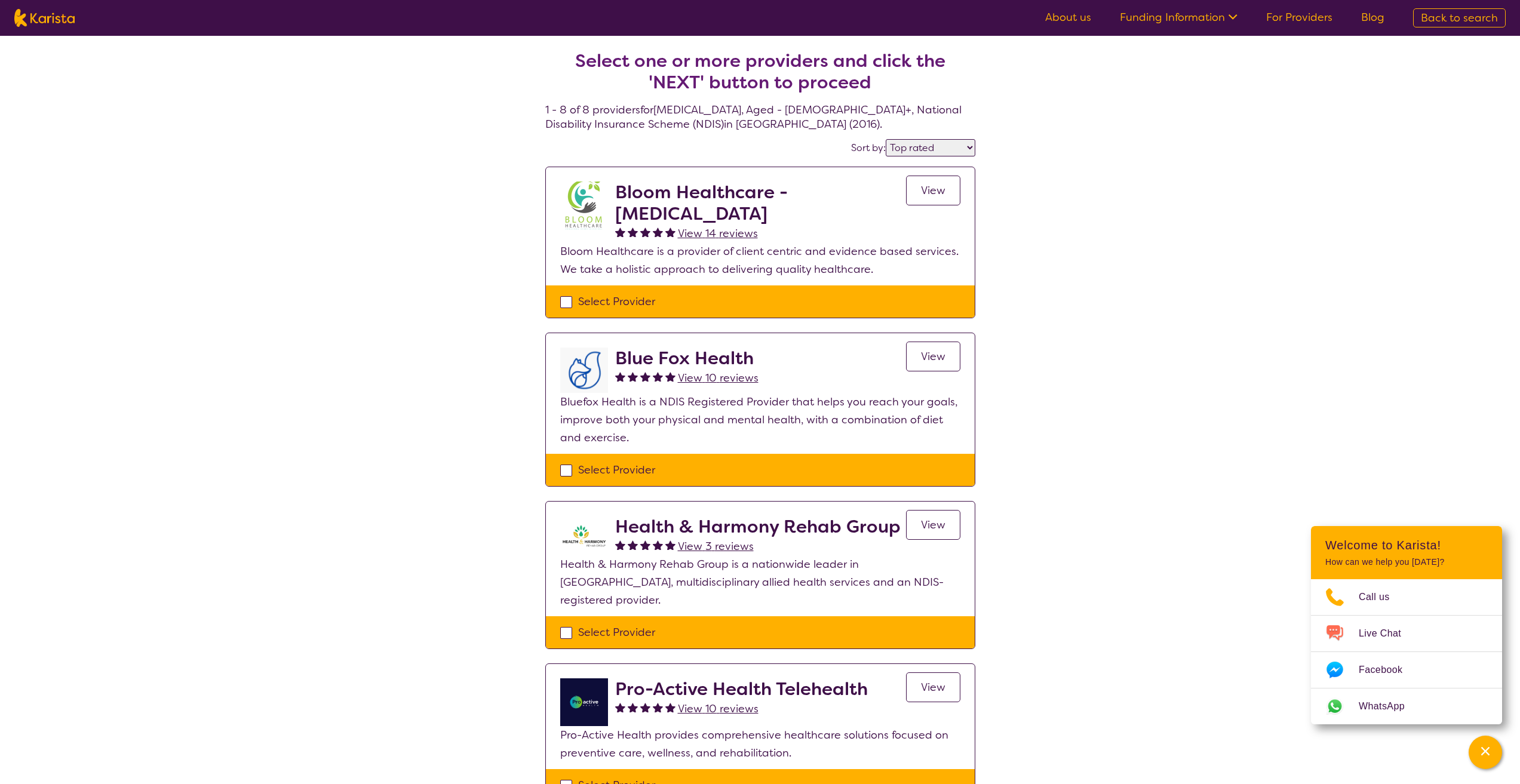
click at [927, 185] on span "View" at bounding box center [934, 190] width 24 height 14
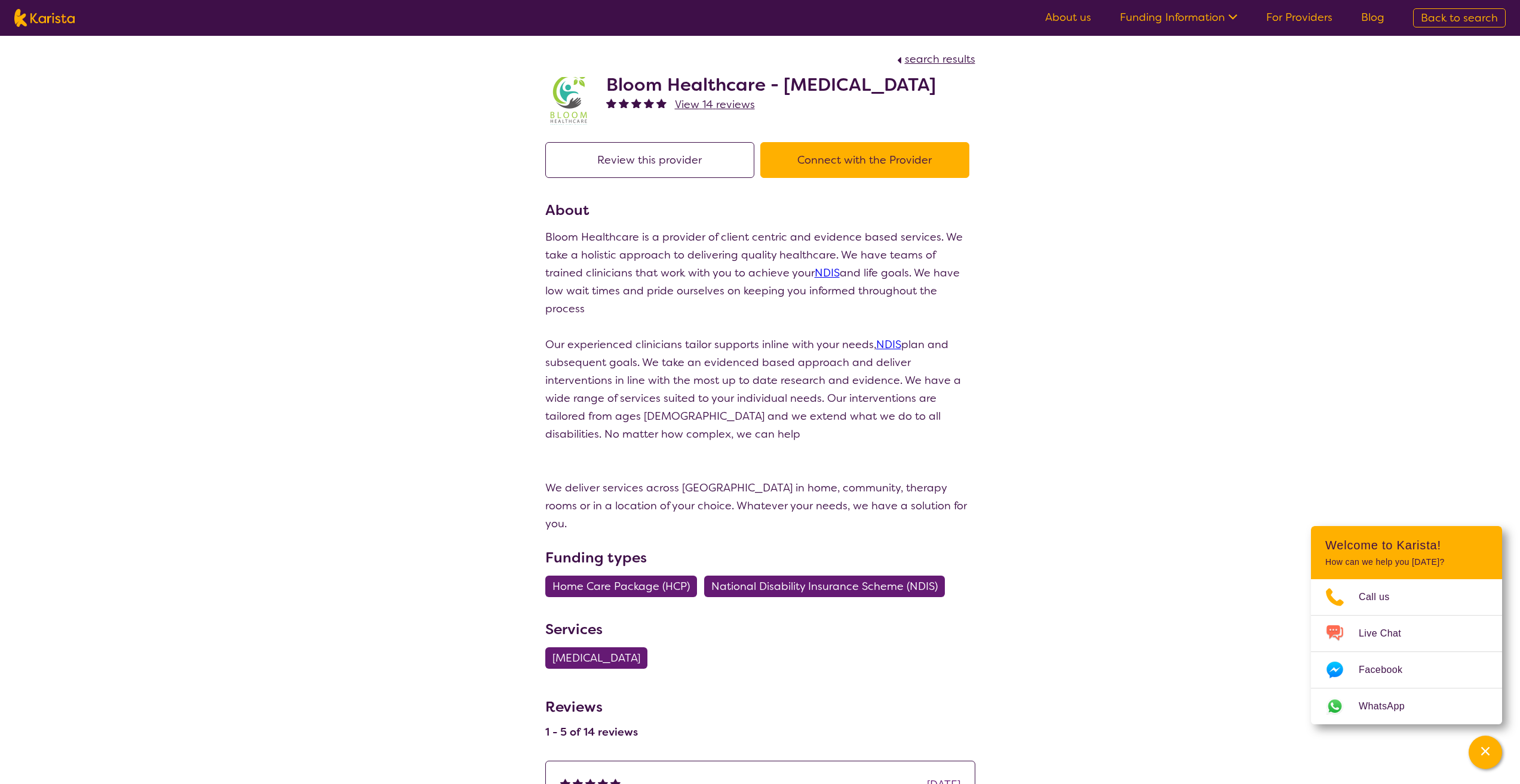
select select "by_score"
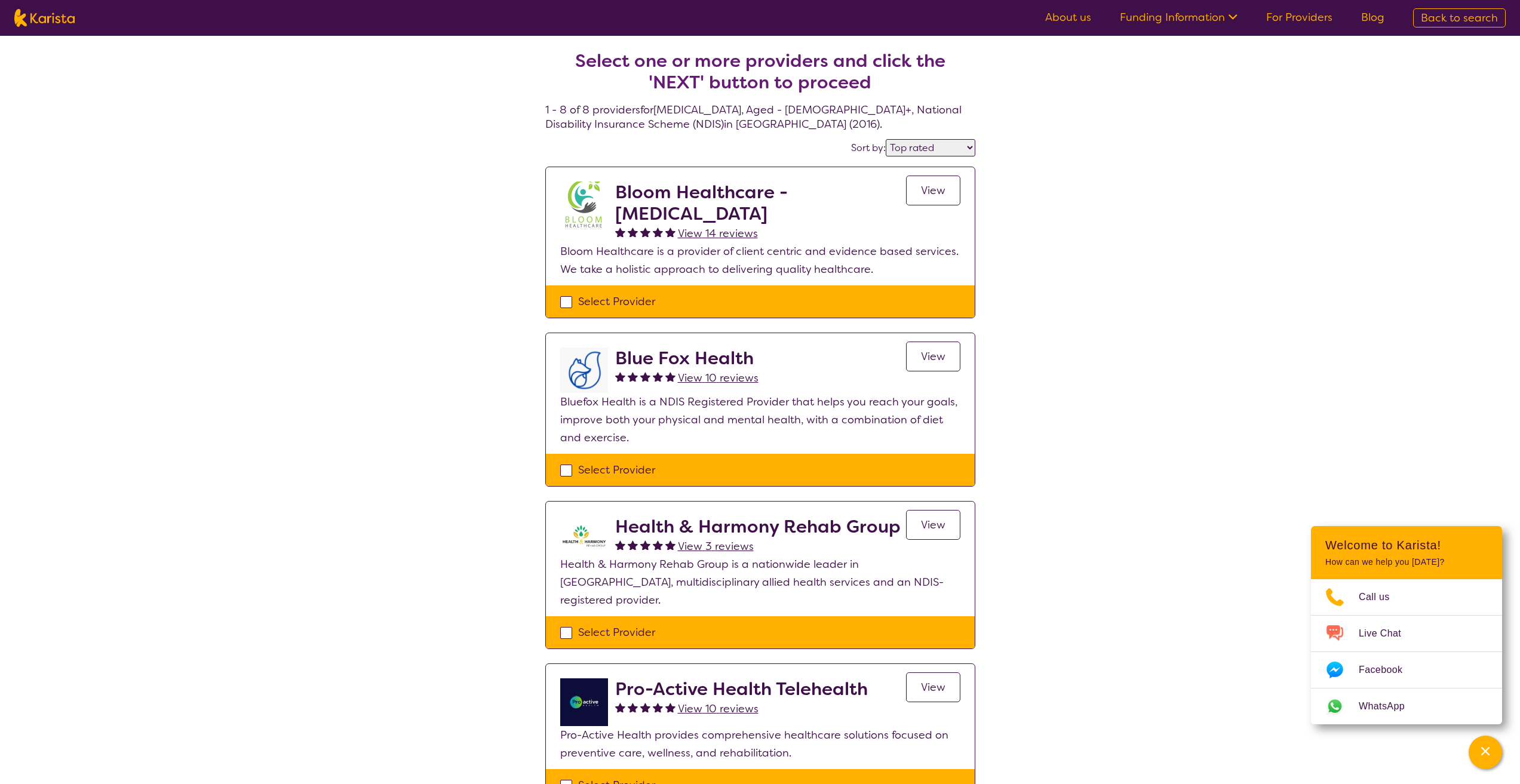
click at [937, 201] on link "View" at bounding box center [933, 190] width 54 height 30
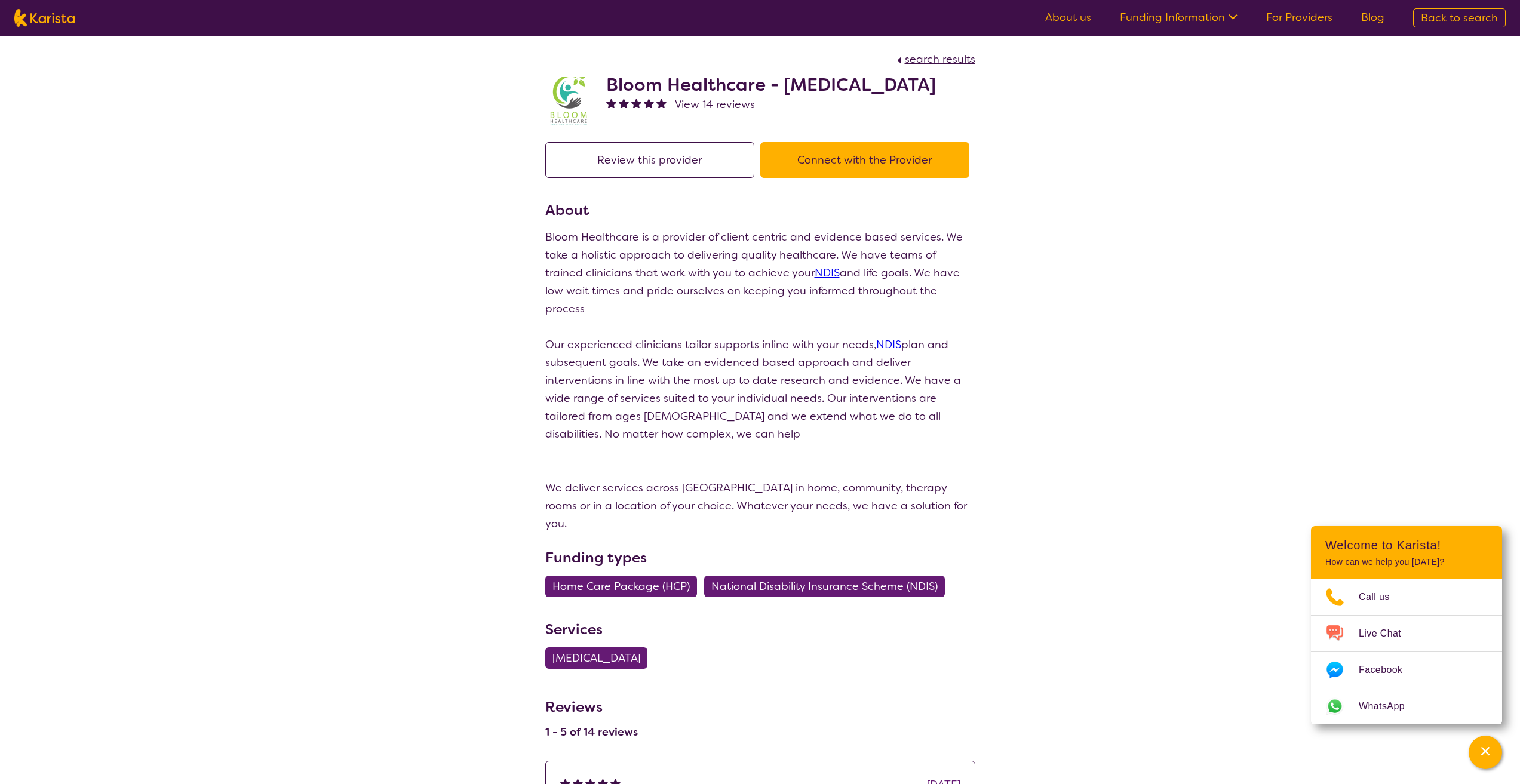
select select "by_score"
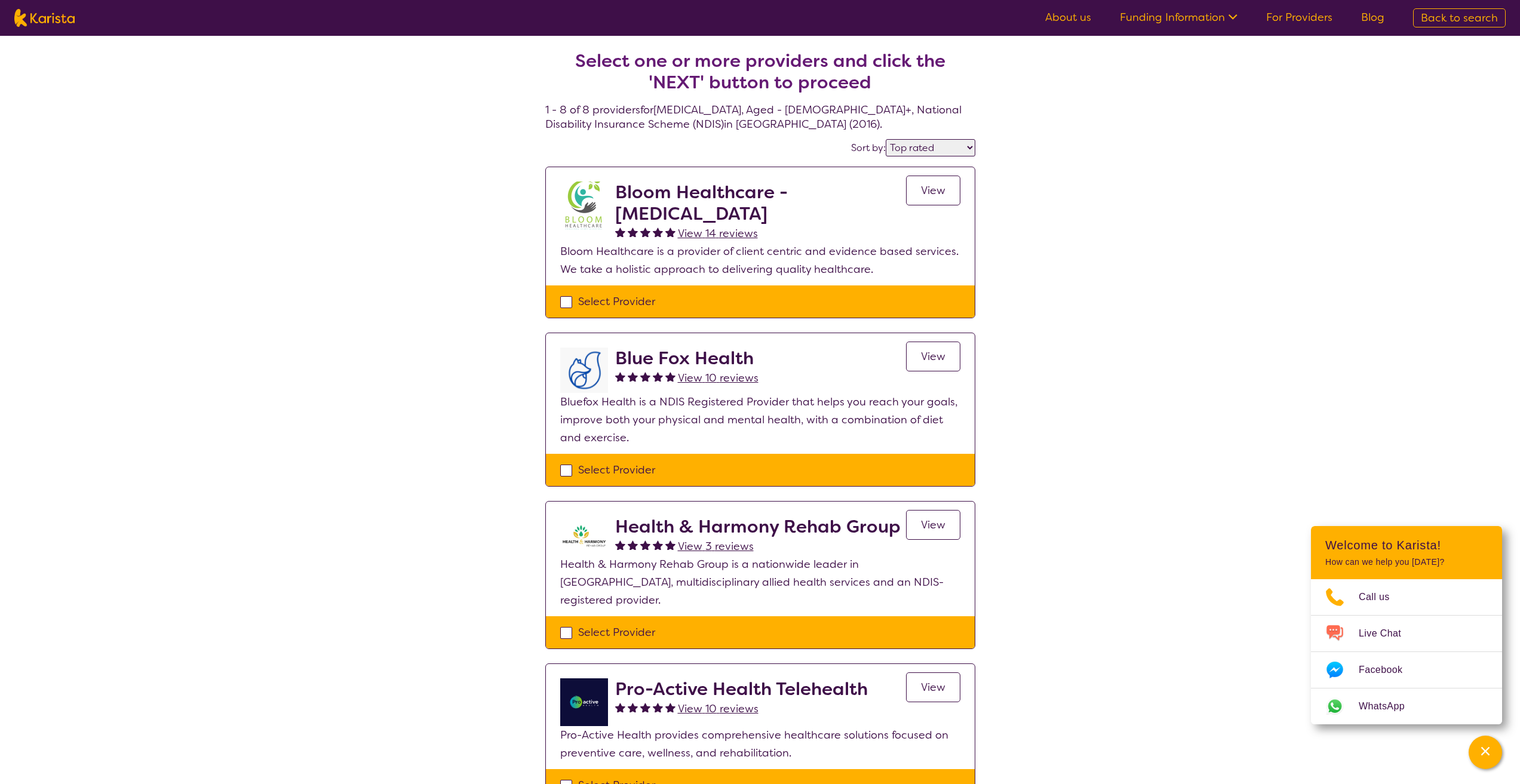
click at [824, 205] on h2 "Bloom Healthcare - [MEDICAL_DATA]" at bounding box center [760, 203] width 291 height 43
drag, startPoint x: 820, startPoint y: 216, endPoint x: 606, endPoint y: 185, distance: 216.2
click at [606, 185] on div "Bloom Healthcare - [MEDICAL_DATA] View 14 reviews View" at bounding box center [760, 212] width 400 height 61
drag, startPoint x: 676, startPoint y: 198, endPoint x: 705, endPoint y: 204, distance: 29.6
click at [705, 204] on h2 "Bloom Healthcare - [MEDICAL_DATA]" at bounding box center [760, 203] width 291 height 43
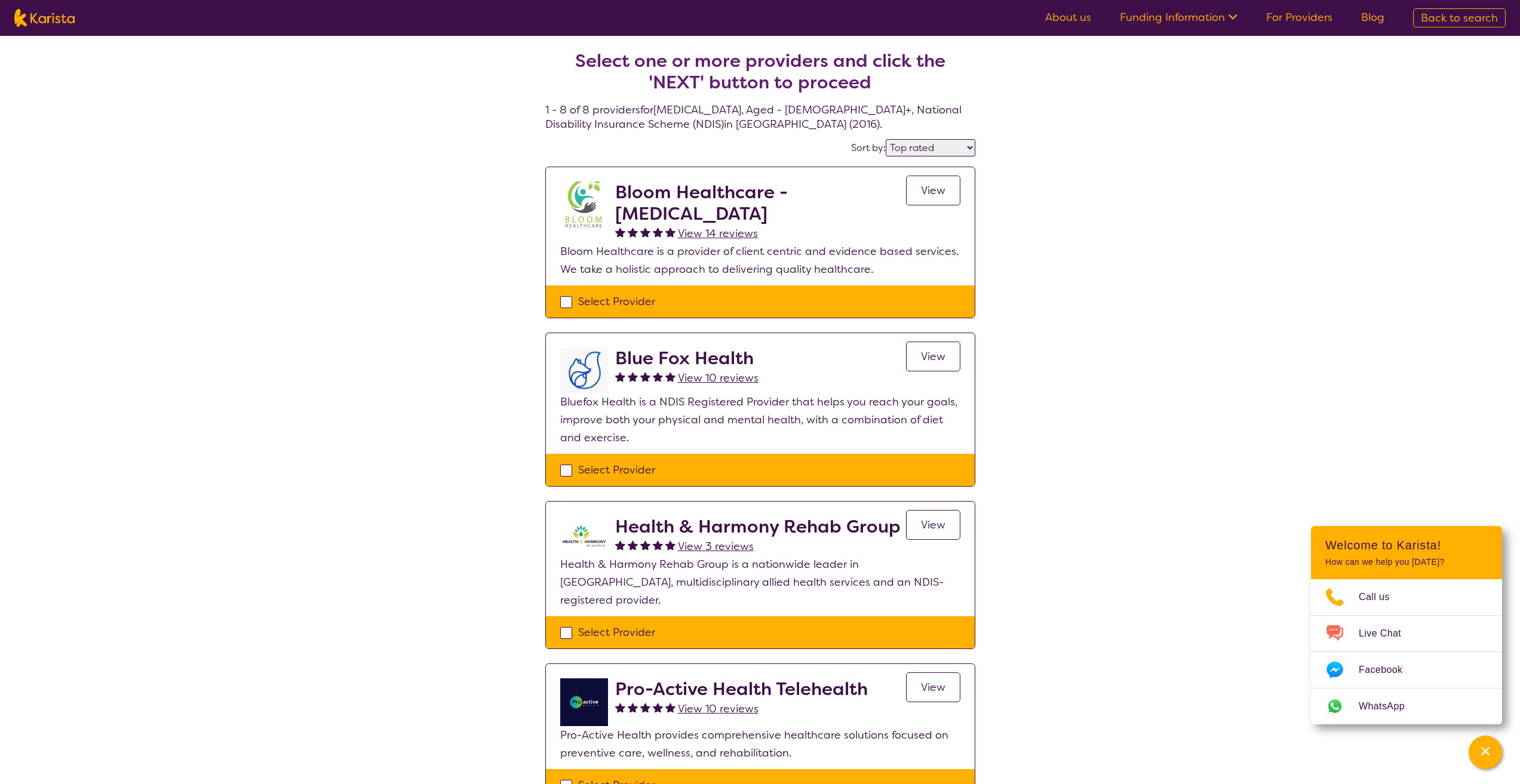
drag, startPoint x: 705, startPoint y: 204, endPoint x: 821, endPoint y: 219, distance: 117.0
click at [821, 219] on div "Bloom Healthcare - [MEDICAL_DATA] View 14 reviews View" at bounding box center [760, 212] width 400 height 61
copy div "Bloom Healthcare - [MEDICAL_DATA]"
click at [804, 287] on div "Select Provider" at bounding box center [760, 301] width 429 height 32
click at [1371, 589] on span "Call us" at bounding box center [1382, 596] width 46 height 18
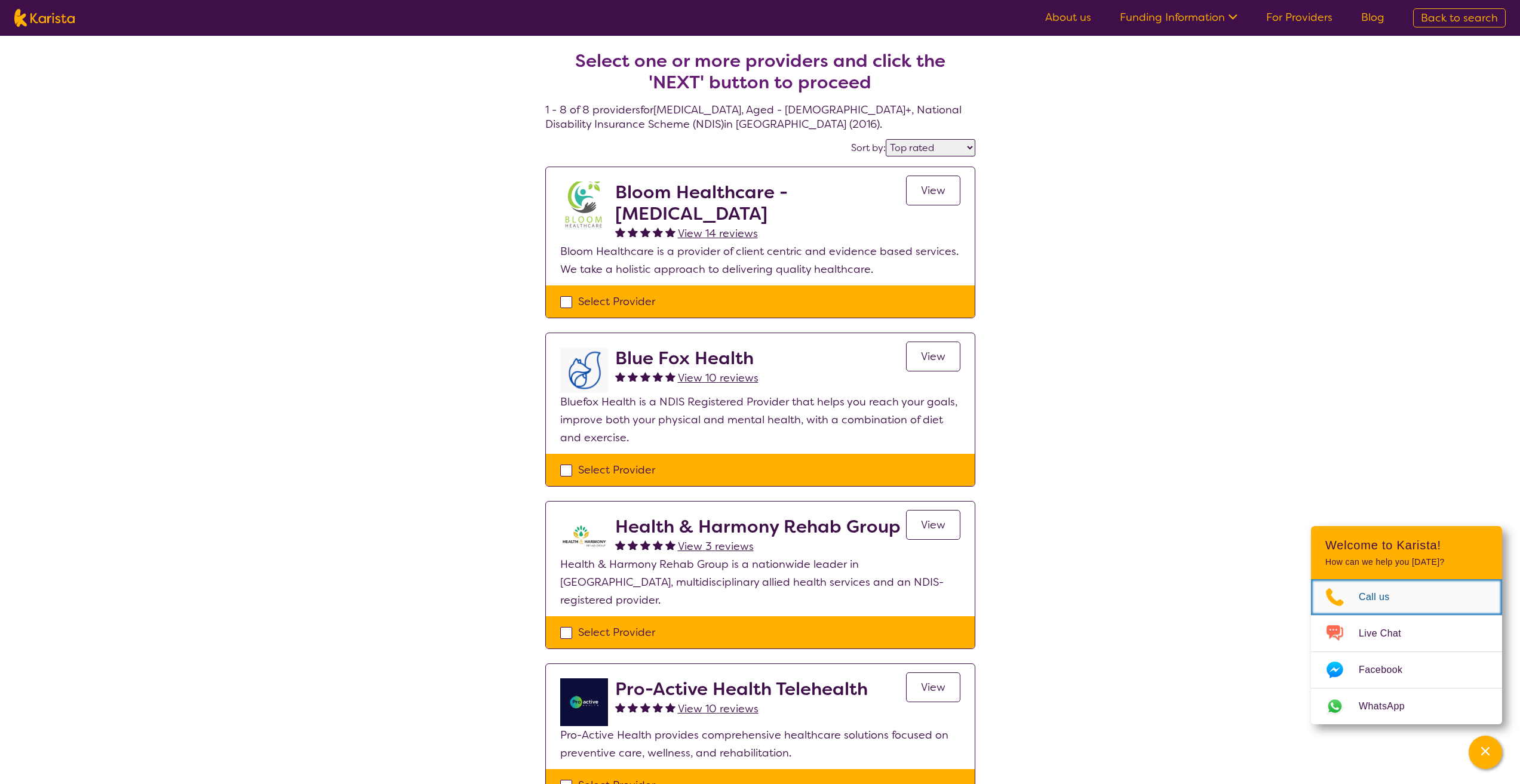
click at [1329, 596] on icon "Choose channel" at bounding box center [1335, 596] width 18 height 18
click at [1362, 599] on span "Call us" at bounding box center [1382, 596] width 46 height 18
click at [1380, 599] on span "Call us" at bounding box center [1382, 596] width 46 height 18
click at [1390, 635] on span "Live Chat" at bounding box center [1387, 633] width 56 height 18
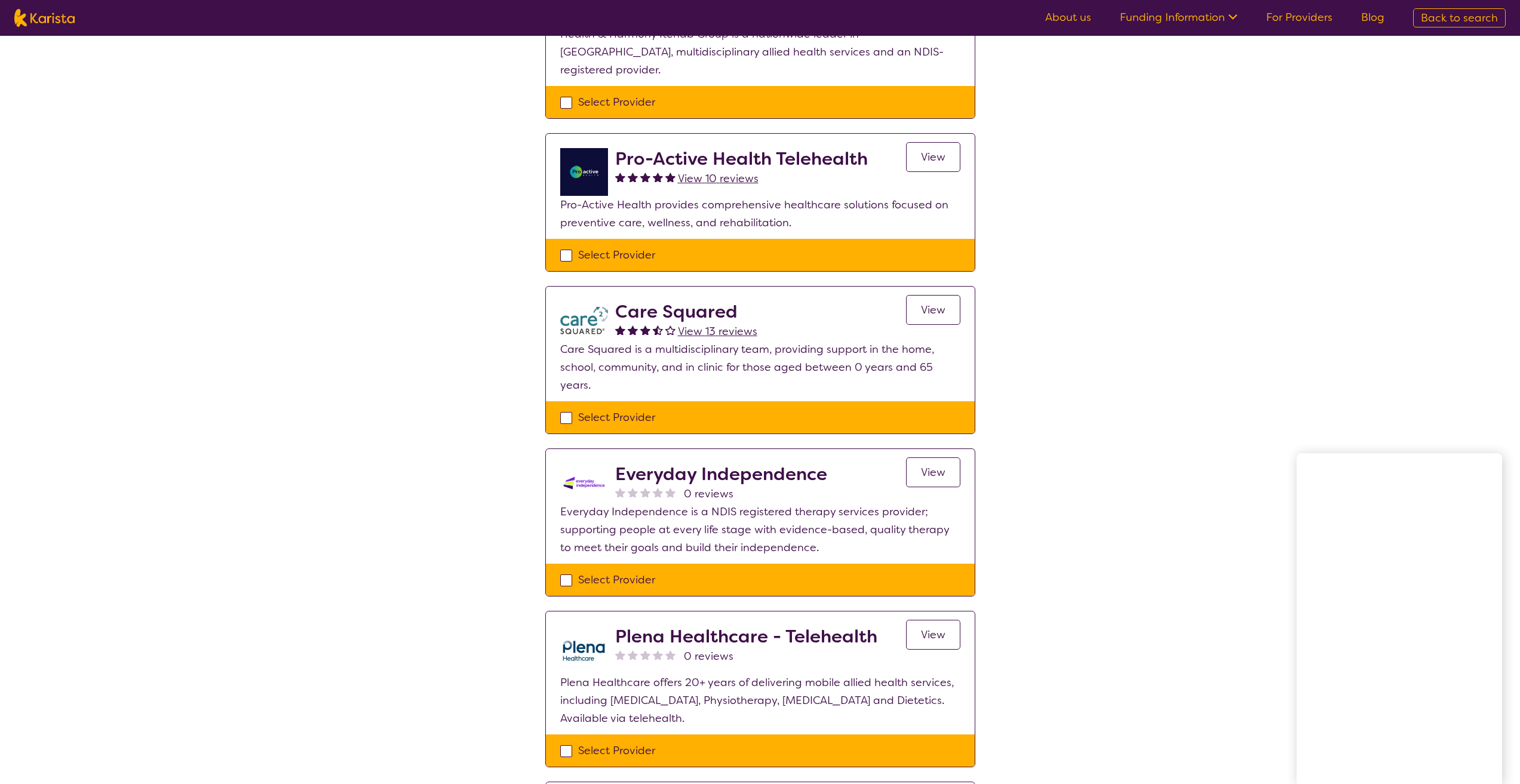
scroll to position [519, 0]
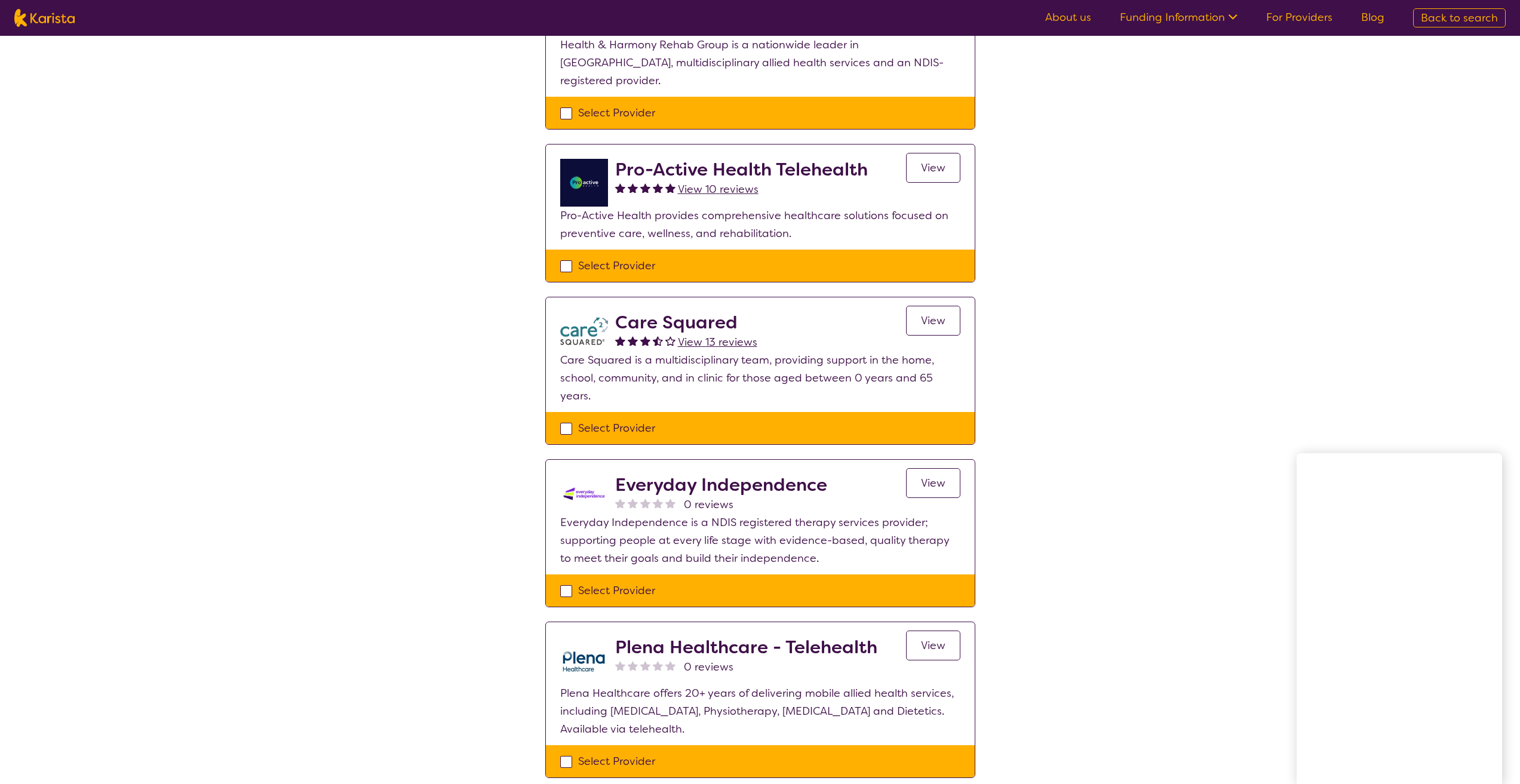
click at [939, 476] on span "View" at bounding box center [934, 483] width 24 height 14
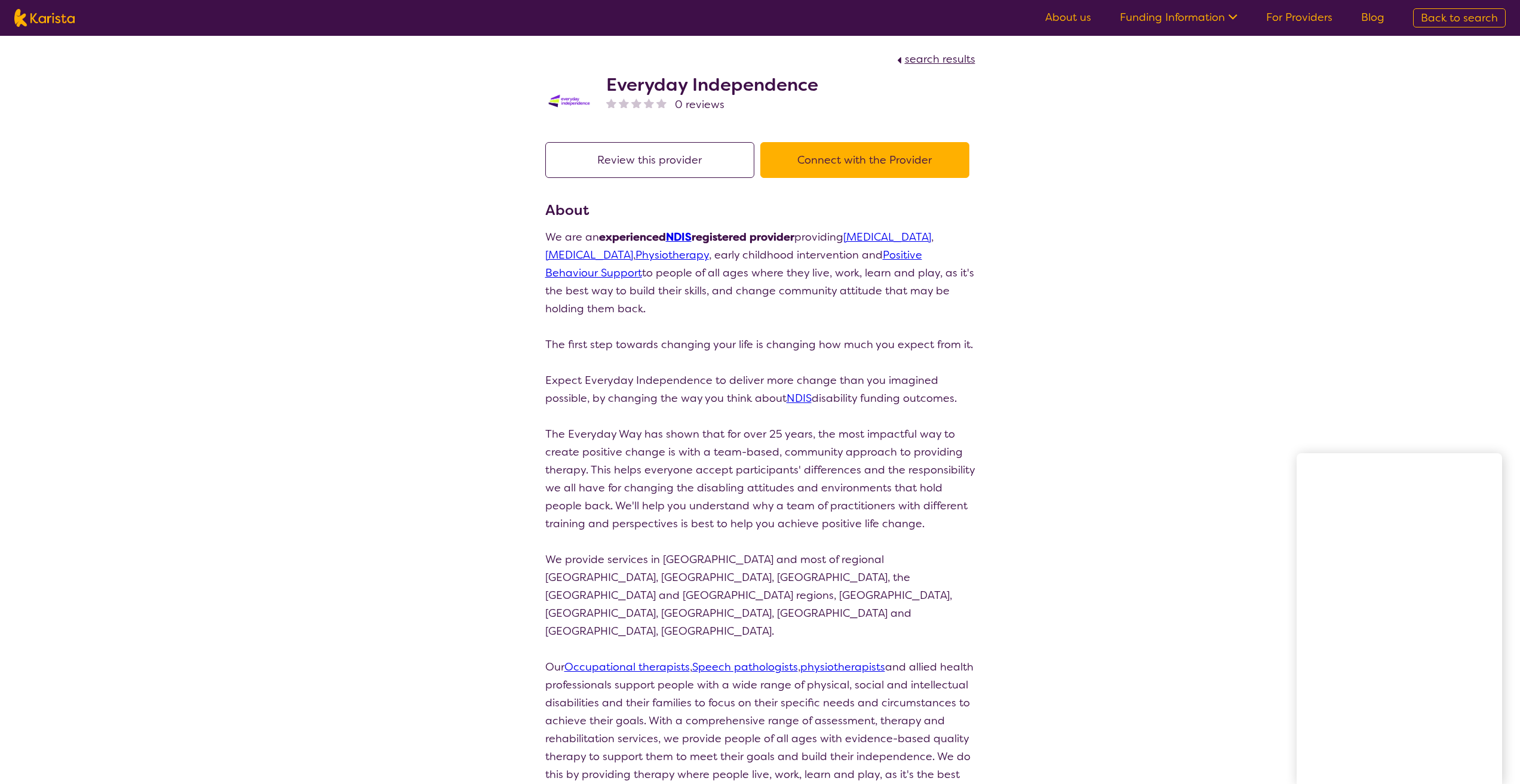
scroll to position [519, 0]
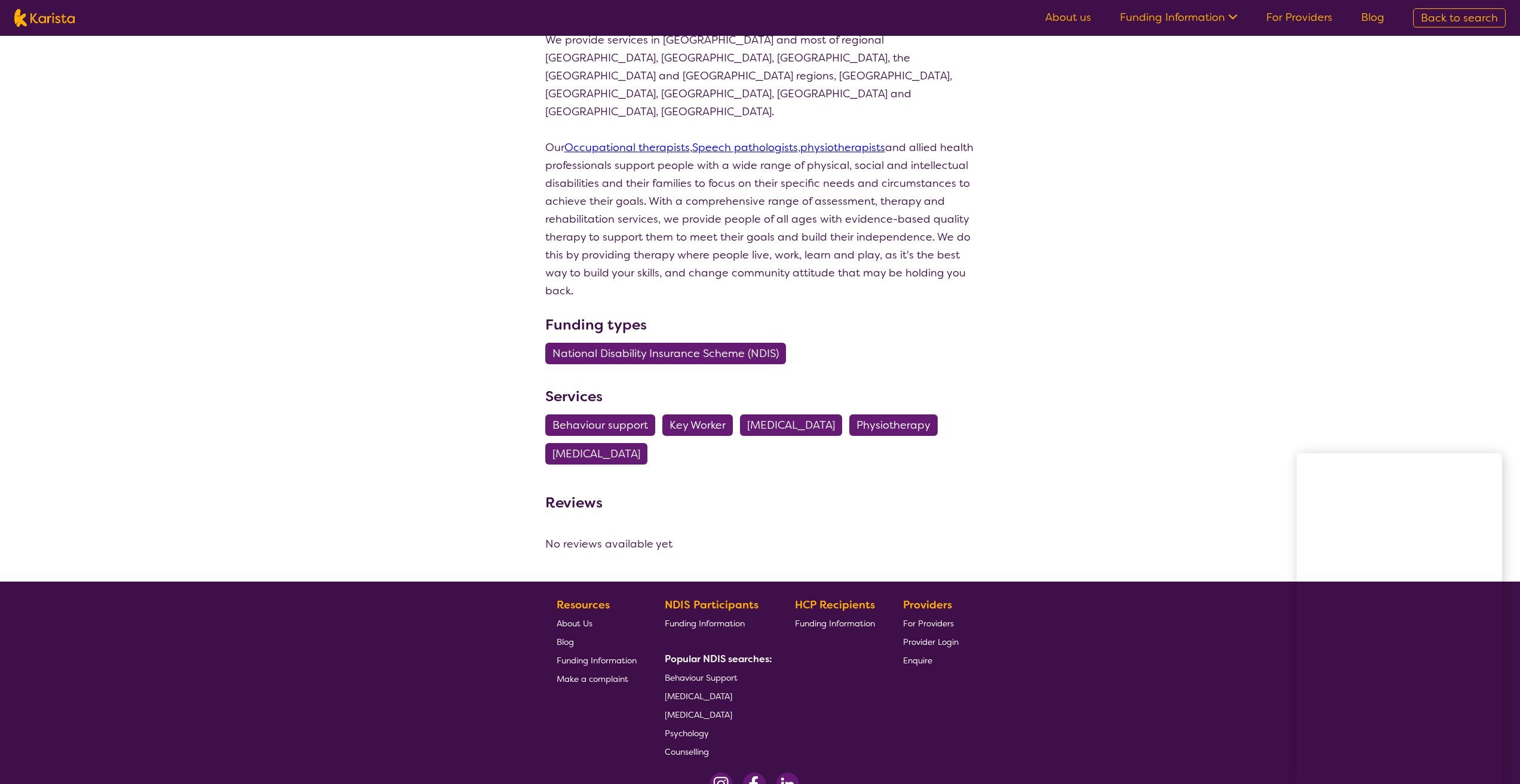
select select "by_score"
